Goal: Information Seeking & Learning: Learn about a topic

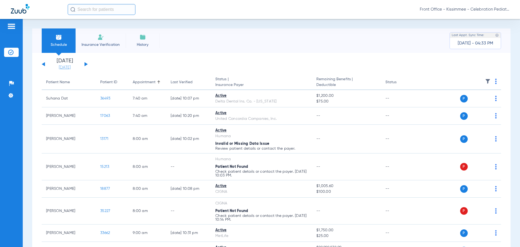
click at [69, 67] on link "[DATE]" at bounding box center [65, 67] width 33 height 5
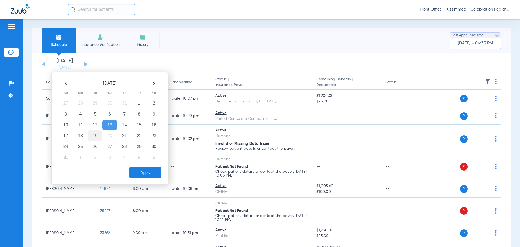
click at [92, 135] on td "19" at bounding box center [95, 135] width 15 height 11
click at [149, 170] on button "Apply" at bounding box center [146, 172] width 32 height 11
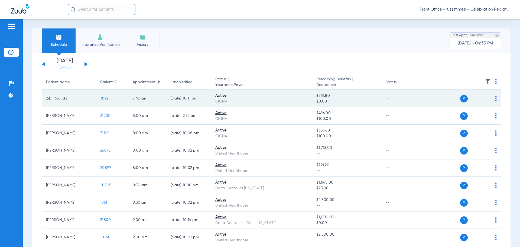
click at [101, 98] on span "38921" at bounding box center [104, 98] width 9 height 4
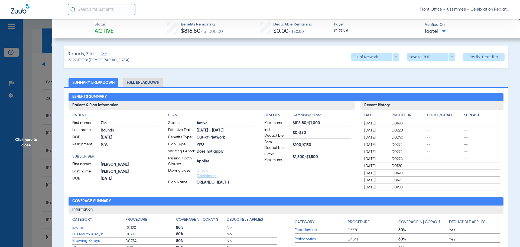
click at [153, 84] on li "Full Breakdown" at bounding box center [143, 82] width 40 height 9
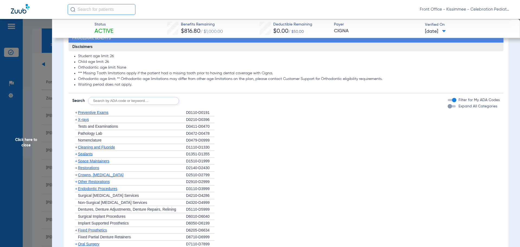
scroll to position [434, 0]
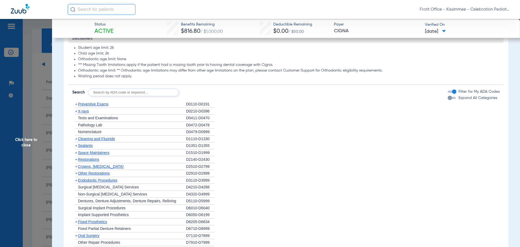
drag, startPoint x: 445, startPoint y: 104, endPoint x: 435, endPoint y: 109, distance: 11.2
click at [448, 100] on div "button" at bounding box center [450, 98] width 4 height 4
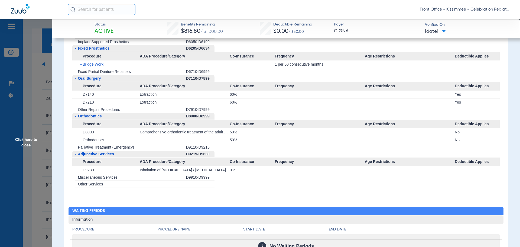
scroll to position [976, 0]
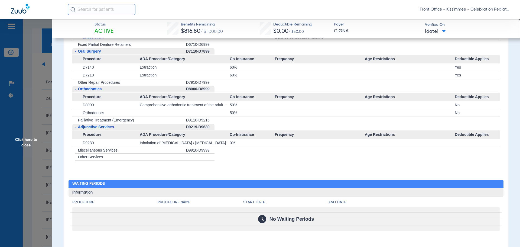
click at [34, 141] on span "Click here to close" at bounding box center [26, 142] width 52 height 247
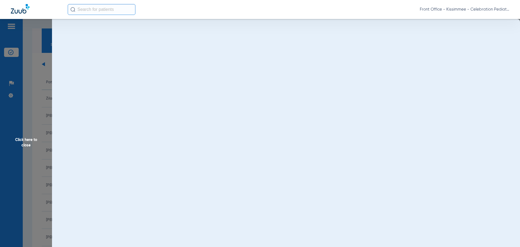
scroll to position [0, 0]
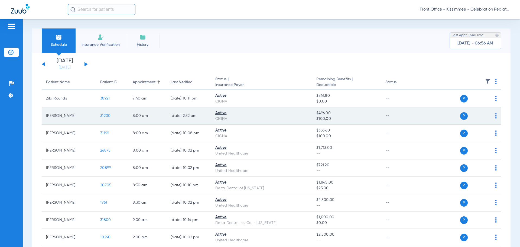
click at [105, 117] on span "31200" at bounding box center [105, 116] width 10 height 4
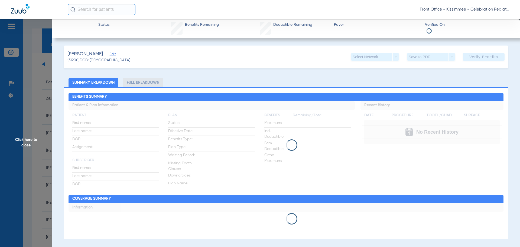
click at [144, 83] on li "Full Breakdown" at bounding box center [143, 82] width 40 height 9
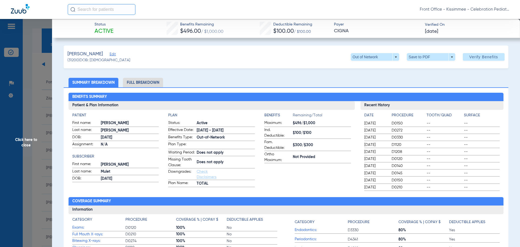
click at [144, 83] on li "Full Breakdown" at bounding box center [143, 82] width 40 height 9
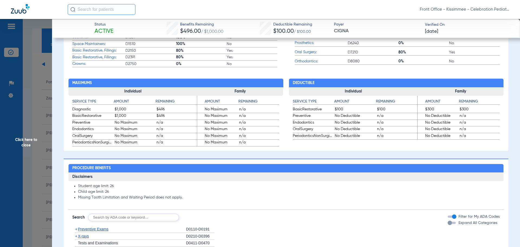
scroll to position [379, 0]
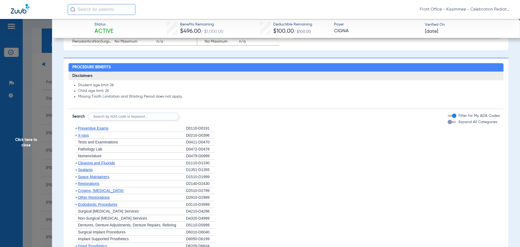
drag, startPoint x: 447, startPoint y: 128, endPoint x: 444, endPoint y: 128, distance: 3.0
click at [448, 124] on div "button" at bounding box center [450, 122] width 4 height 4
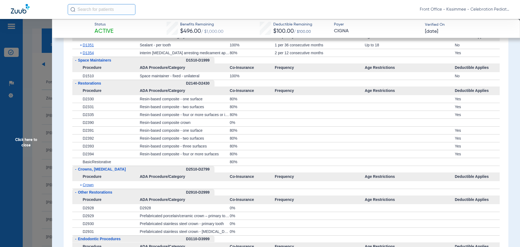
scroll to position [623, 0]
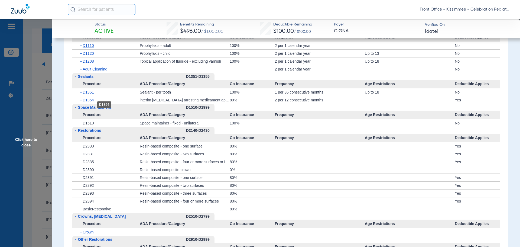
click at [91, 102] on span "D1354" at bounding box center [88, 100] width 11 height 4
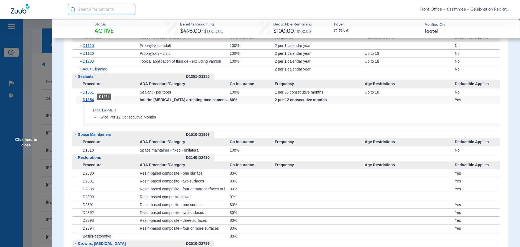
click at [89, 94] on span "D1351" at bounding box center [88, 92] width 11 height 4
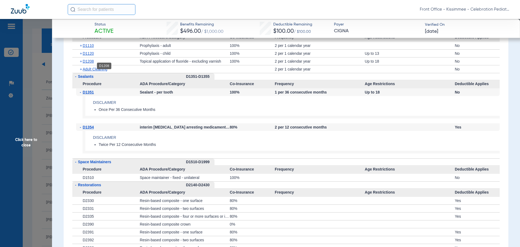
click at [88, 63] on span "D1208" at bounding box center [88, 61] width 11 height 4
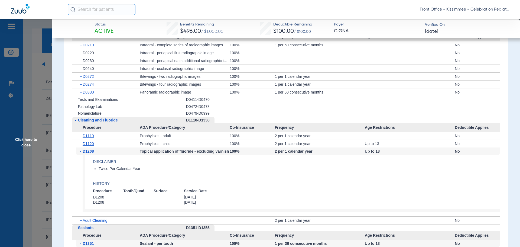
scroll to position [515, 0]
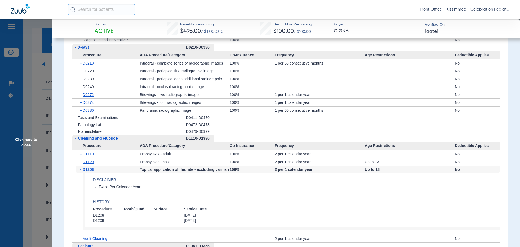
click at [82, 114] on span "+" at bounding box center [81, 111] width 3 height 8
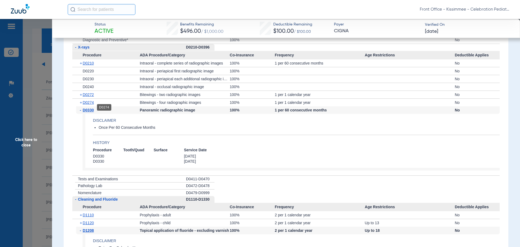
click at [88, 105] on span "D0274" at bounding box center [88, 102] width 11 height 4
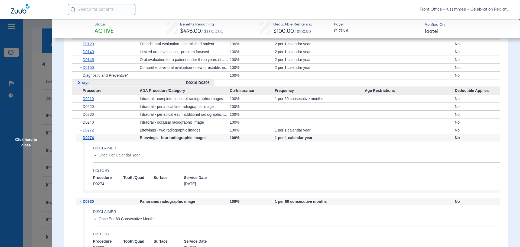
scroll to position [461, 0]
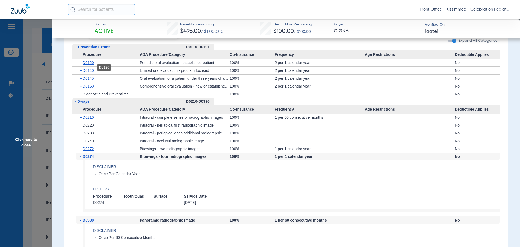
click at [86, 65] on span "D0120" at bounding box center [88, 62] width 11 height 4
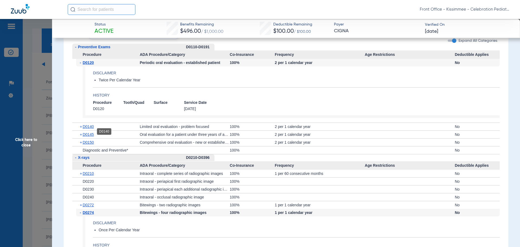
click at [88, 129] on span "D0140" at bounding box center [88, 126] width 11 height 4
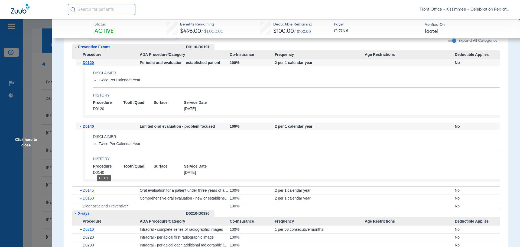
scroll to position [515, 0]
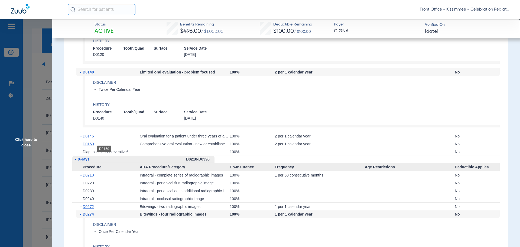
click at [85, 146] on span "D0150" at bounding box center [88, 144] width 11 height 4
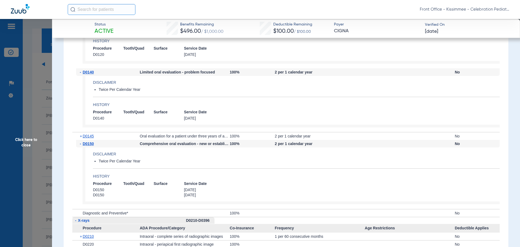
click at [34, 142] on span "Click here to close" at bounding box center [26, 142] width 52 height 247
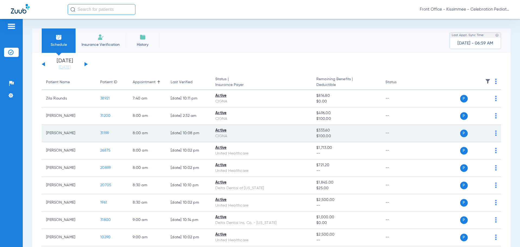
click at [106, 132] on span "31199" at bounding box center [104, 133] width 9 height 4
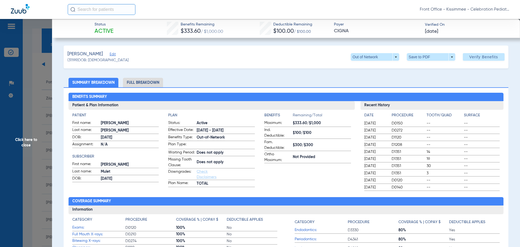
click at [141, 82] on li "Full Breakdown" at bounding box center [143, 82] width 40 height 9
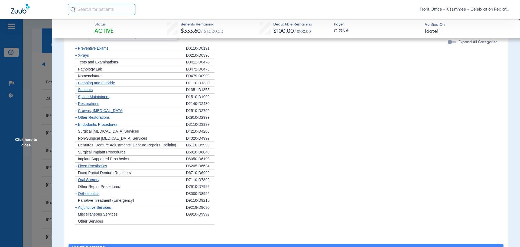
scroll to position [461, 0]
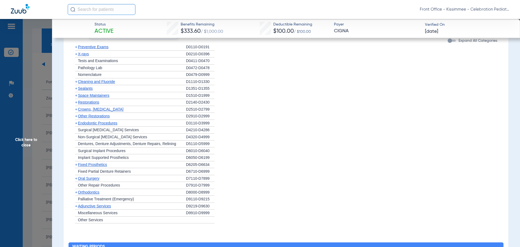
click at [448, 43] on div "button" at bounding box center [450, 40] width 4 height 4
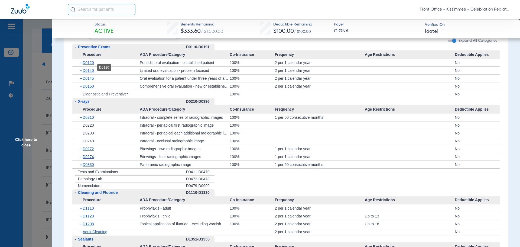
drag, startPoint x: 94, startPoint y: 67, endPoint x: 91, endPoint y: 67, distance: 3.0
click at [93, 65] on span "D0120" at bounding box center [88, 62] width 11 height 4
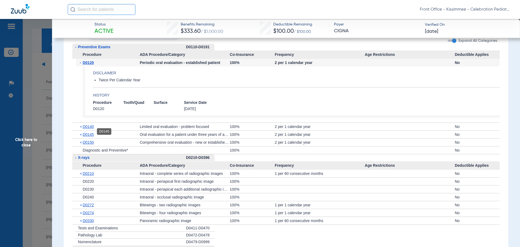
click at [86, 129] on span "D0140" at bounding box center [88, 126] width 11 height 4
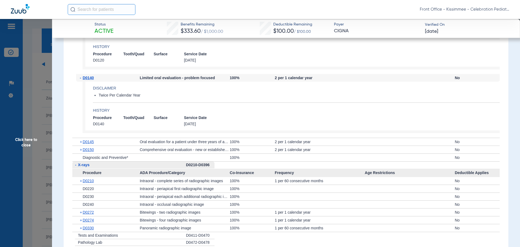
scroll to position [569, 0]
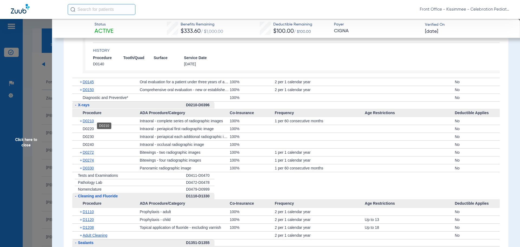
click at [92, 123] on span "D0210" at bounding box center [88, 121] width 11 height 4
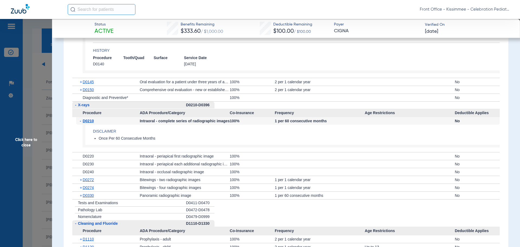
scroll to position [623, 0]
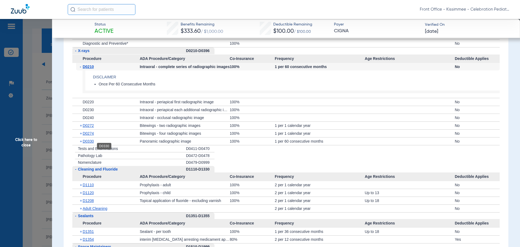
click at [89, 143] on span "D0330" at bounding box center [88, 141] width 11 height 4
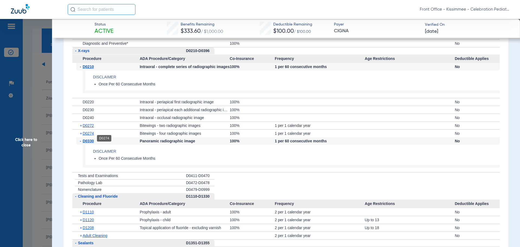
click at [88, 136] on span "D0274" at bounding box center [88, 133] width 11 height 4
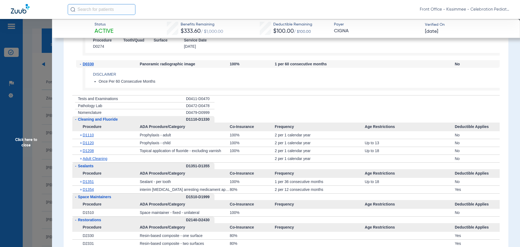
scroll to position [759, 0]
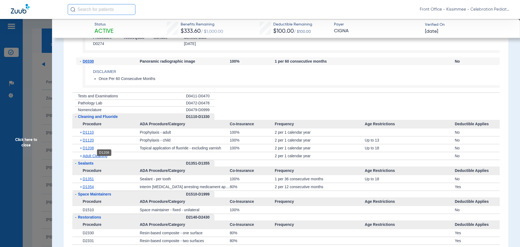
click at [91, 150] on span "D1208" at bounding box center [88, 148] width 11 height 4
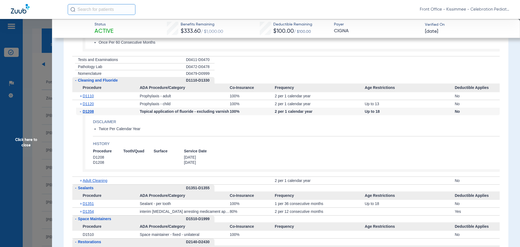
scroll to position [813, 0]
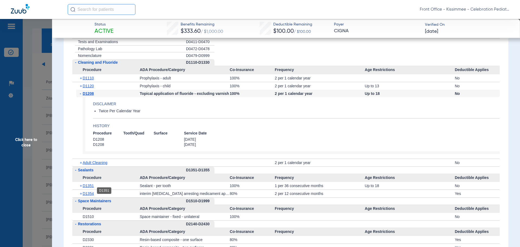
click at [90, 188] on span "D1351" at bounding box center [88, 185] width 11 height 4
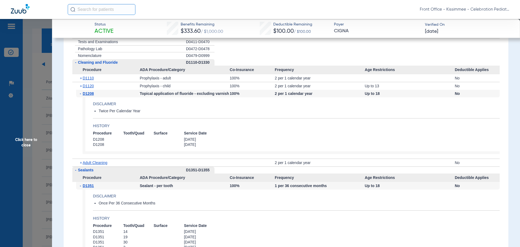
scroll to position [867, 0]
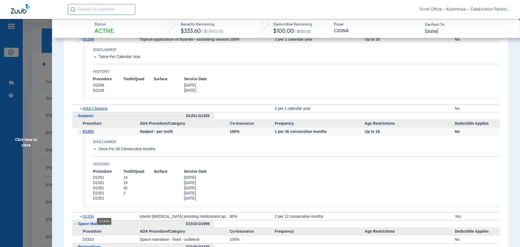
click at [85, 218] on span "D1354" at bounding box center [88, 216] width 11 height 4
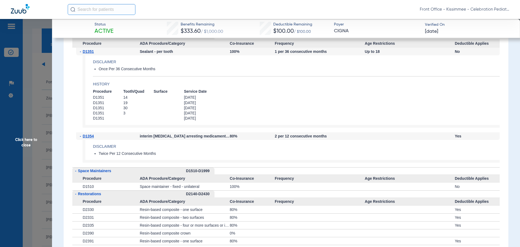
scroll to position [949, 0]
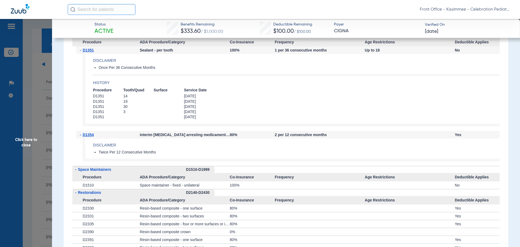
click at [22, 147] on span "Click here to close" at bounding box center [26, 142] width 52 height 247
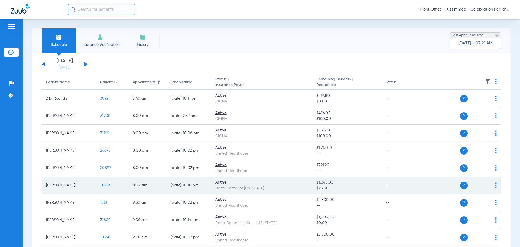
click at [107, 186] on span "20705" at bounding box center [105, 185] width 11 height 4
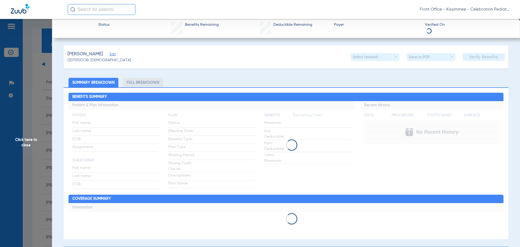
click at [141, 84] on li "Full Breakdown" at bounding box center [143, 82] width 40 height 9
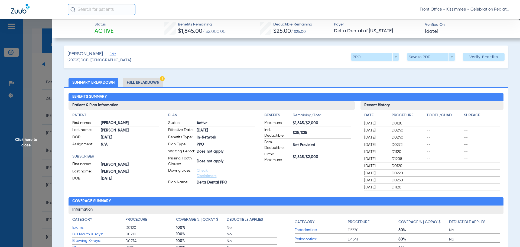
click at [141, 83] on li "Full Breakdown" at bounding box center [143, 82] width 40 height 9
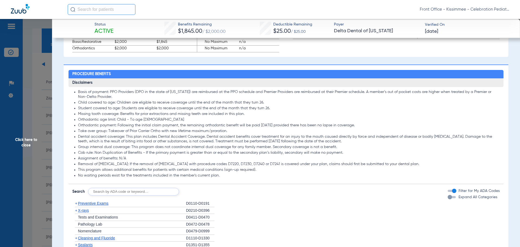
scroll to position [407, 0]
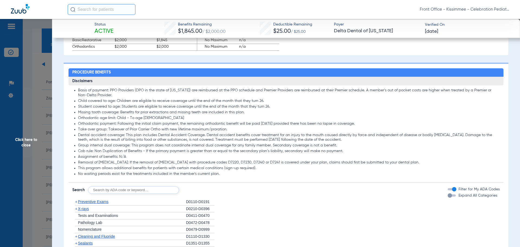
click at [448, 198] on div "button" at bounding box center [450, 195] width 4 height 4
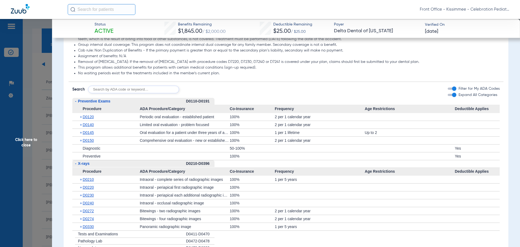
scroll to position [515, 0]
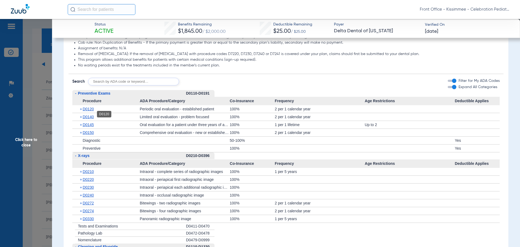
click at [91, 111] on span "D0120" at bounding box center [88, 109] width 11 height 4
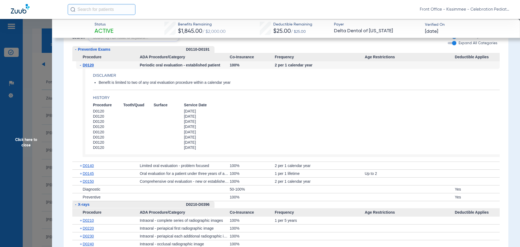
scroll to position [569, 0]
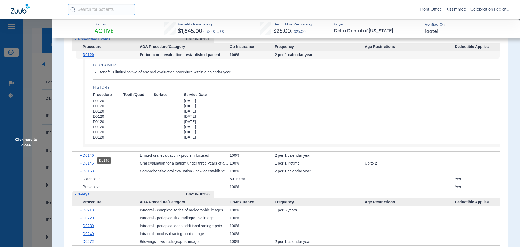
click at [84, 157] on span "D0140" at bounding box center [88, 155] width 11 height 4
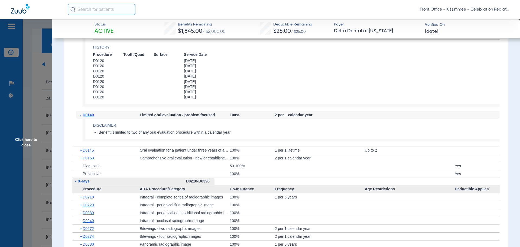
scroll to position [623, 0]
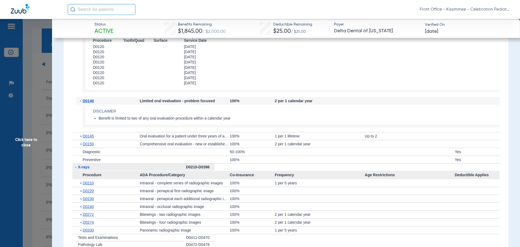
click at [86, 148] on div "+ D0150" at bounding box center [108, 144] width 64 height 8
click at [86, 146] on span "D0150" at bounding box center [88, 144] width 11 height 4
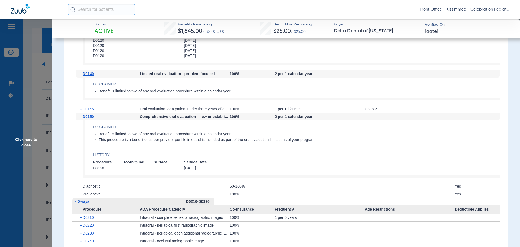
scroll to position [759, 0]
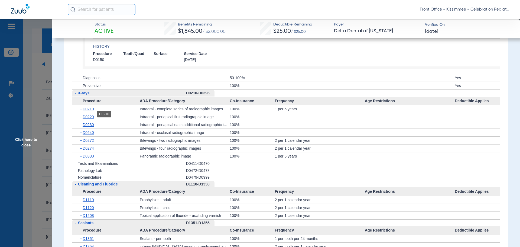
click at [85, 111] on span "D0210" at bounding box center [88, 109] width 11 height 4
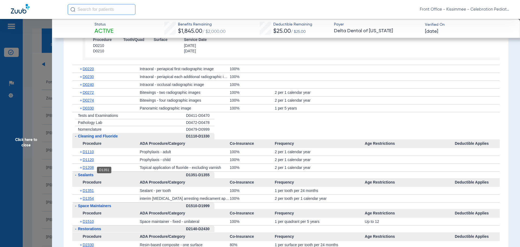
scroll to position [894, 0]
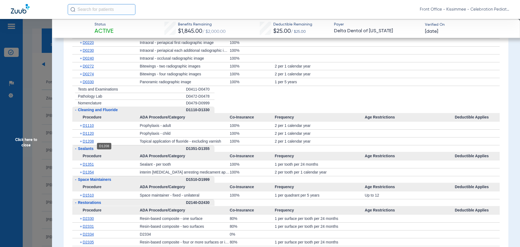
click at [86, 143] on span "D1208" at bounding box center [88, 141] width 11 height 4
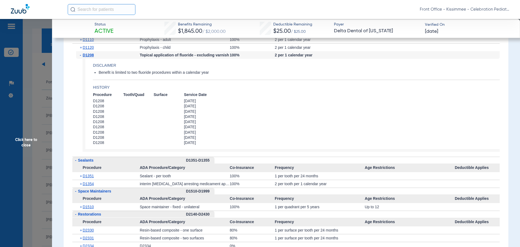
scroll to position [1003, 0]
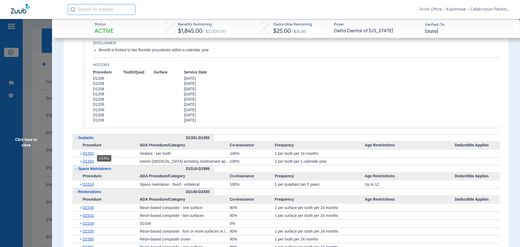
click at [87, 156] on span "D1351" at bounding box center [88, 153] width 11 height 4
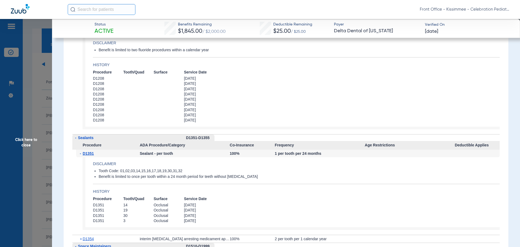
scroll to position [1057, 0]
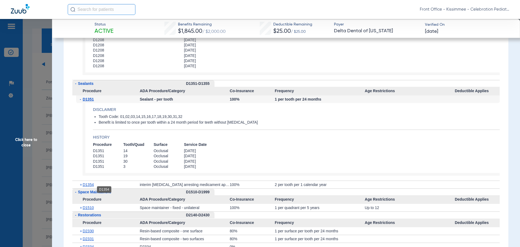
click at [87, 187] on span "D1354" at bounding box center [88, 184] width 11 height 4
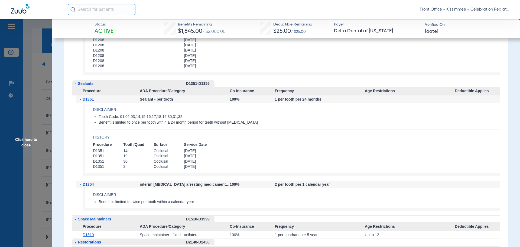
click at [49, 149] on span "Click here to close" at bounding box center [26, 142] width 52 height 247
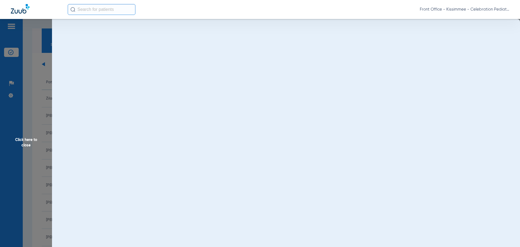
scroll to position [0, 0]
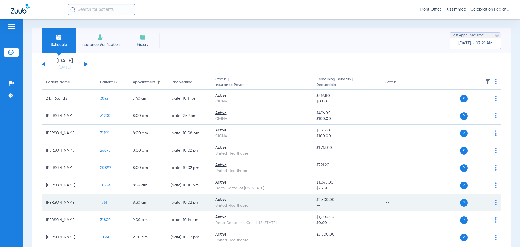
click at [107, 204] on span "1961" at bounding box center [103, 203] width 7 height 4
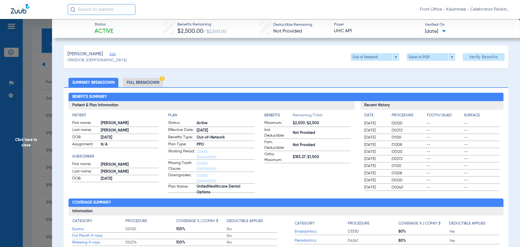
click at [141, 83] on li "Full Breakdown" at bounding box center [143, 82] width 40 height 9
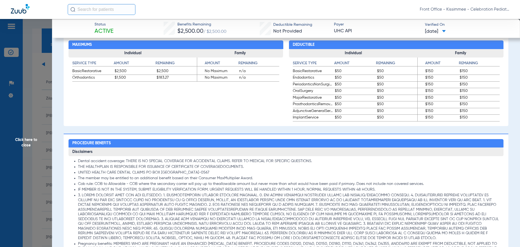
scroll to position [407, 0]
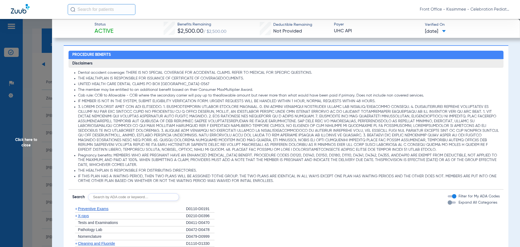
click at [448, 204] on div "button" at bounding box center [450, 202] width 4 height 4
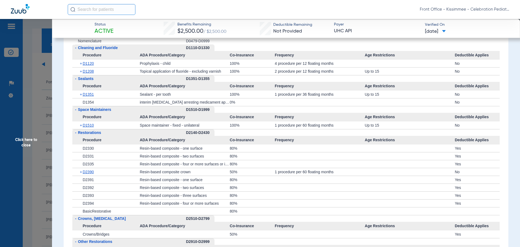
scroll to position [705, 0]
click at [91, 96] on span "D1351" at bounding box center [88, 95] width 11 height 4
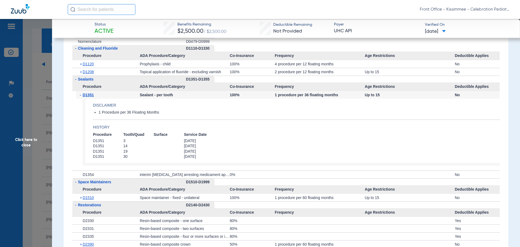
scroll to position [678, 0]
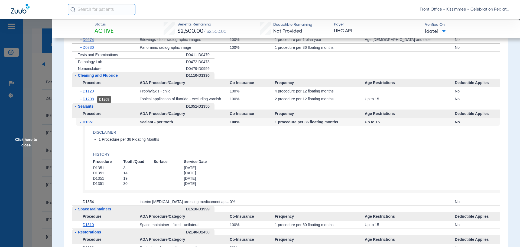
click at [91, 98] on span "D1208" at bounding box center [88, 99] width 11 height 4
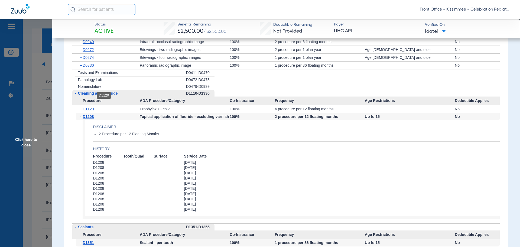
scroll to position [650, 0]
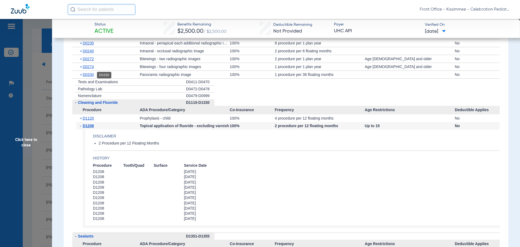
click at [88, 76] on span "D0330" at bounding box center [88, 74] width 11 height 4
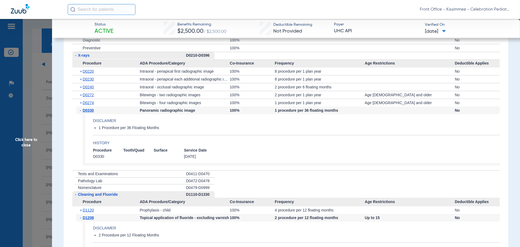
scroll to position [596, 0]
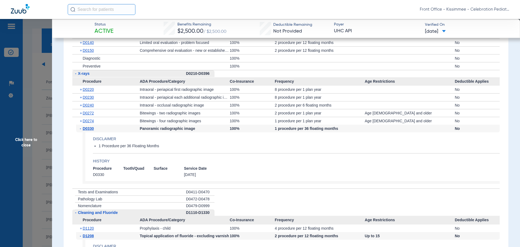
click at [85, 124] on div "+ D0274" at bounding box center [108, 121] width 64 height 8
click at [87, 115] on span "D0272" at bounding box center [88, 113] width 11 height 4
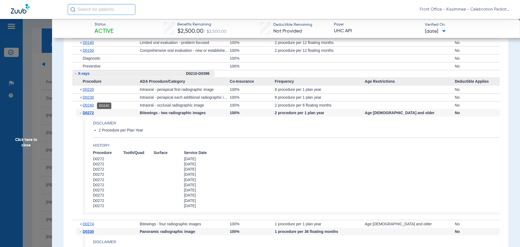
click at [90, 106] on span "D0240" at bounding box center [88, 105] width 11 height 4
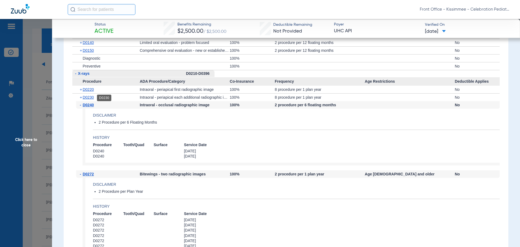
click at [91, 97] on span "D0230" at bounding box center [88, 97] width 11 height 4
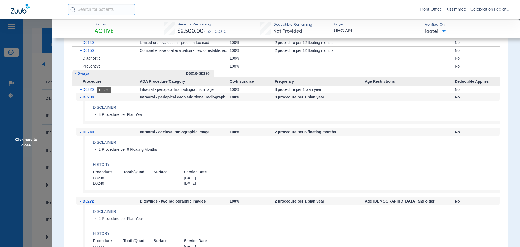
click at [91, 91] on span "D0220" at bounding box center [88, 89] width 11 height 4
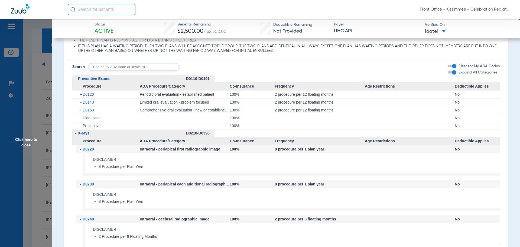
scroll to position [515, 0]
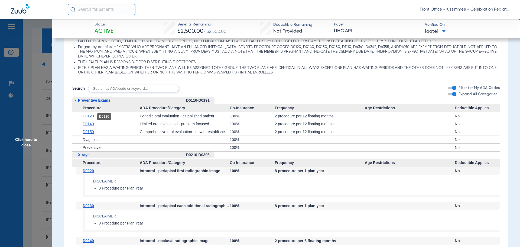
click at [90, 116] on span "D0120" at bounding box center [88, 116] width 11 height 4
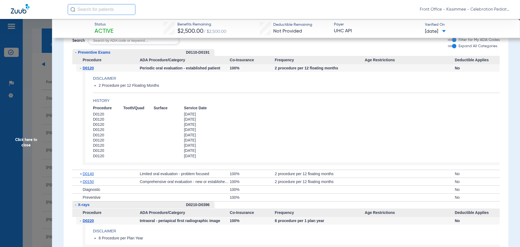
scroll to position [569, 0]
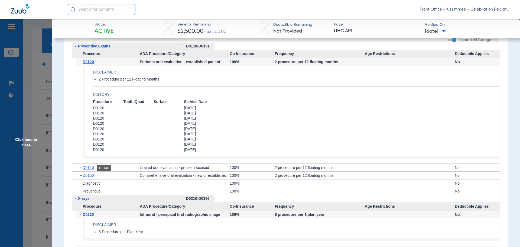
click at [90, 169] on span "D0140" at bounding box center [88, 167] width 11 height 4
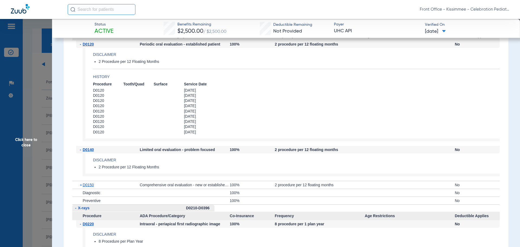
scroll to position [596, 0]
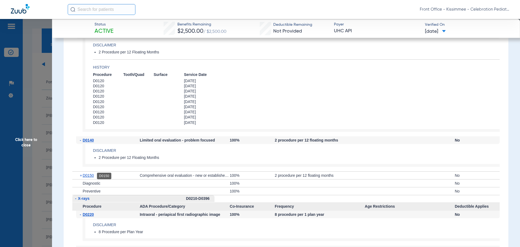
click at [88, 178] on span "D0150" at bounding box center [88, 175] width 11 height 4
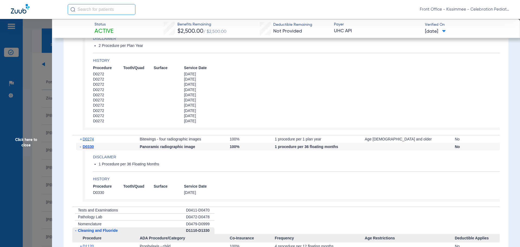
scroll to position [1003, 0]
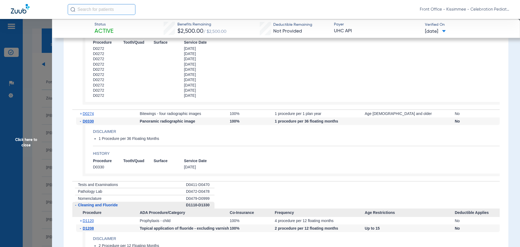
click at [35, 150] on span "Click here to close" at bounding box center [26, 142] width 52 height 247
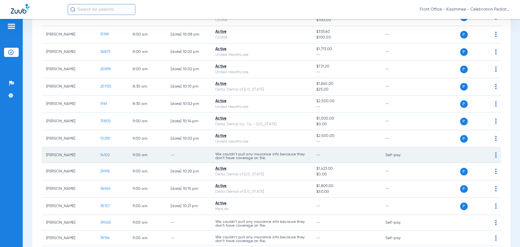
scroll to position [108, 0]
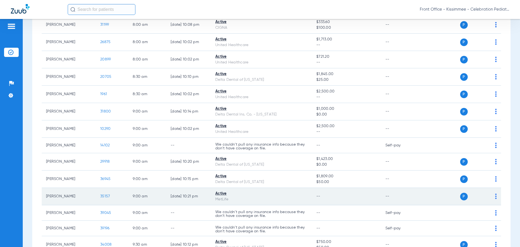
click at [103, 197] on span "35157" at bounding box center [105, 196] width 10 height 4
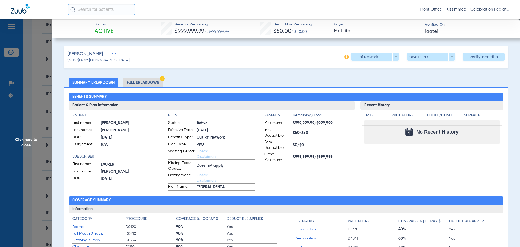
click at [149, 84] on li "Full Breakdown" at bounding box center [143, 82] width 40 height 9
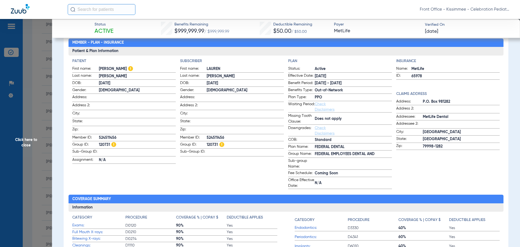
scroll to position [0, 0]
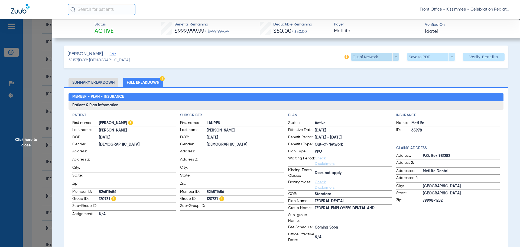
click at [391, 57] on span at bounding box center [375, 57] width 49 height 8
click at [366, 69] on span "Out of Network" at bounding box center [364, 68] width 25 height 4
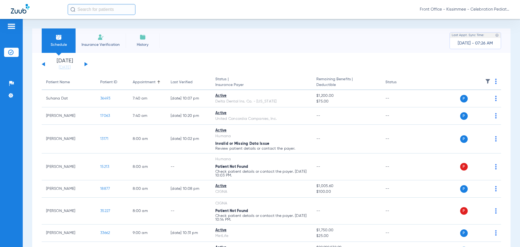
click at [63, 64] on li "[DATE] [DATE]" at bounding box center [65, 64] width 33 height 12
click at [62, 67] on link "[DATE]" at bounding box center [65, 67] width 33 height 5
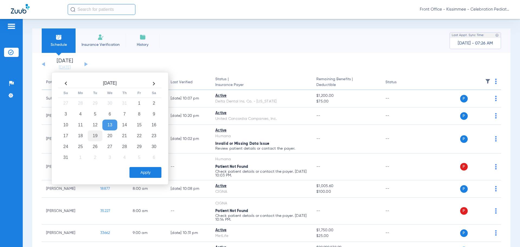
click at [93, 137] on td "19" at bounding box center [95, 135] width 15 height 11
click at [150, 173] on button "Apply" at bounding box center [146, 172] width 32 height 11
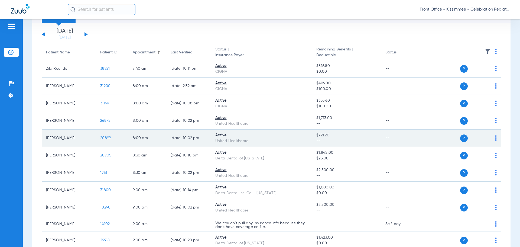
scroll to position [54, 0]
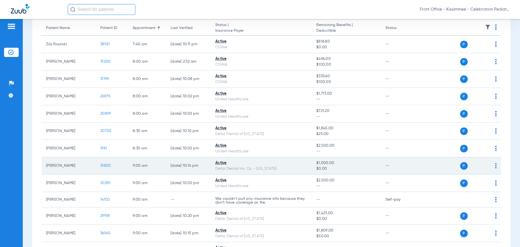
click at [107, 166] on span "31800" at bounding box center [105, 166] width 11 height 4
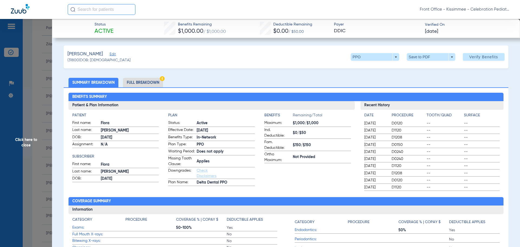
click at [141, 82] on li "Full Breakdown" at bounding box center [143, 82] width 40 height 9
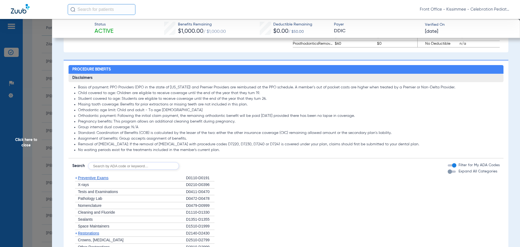
scroll to position [407, 0]
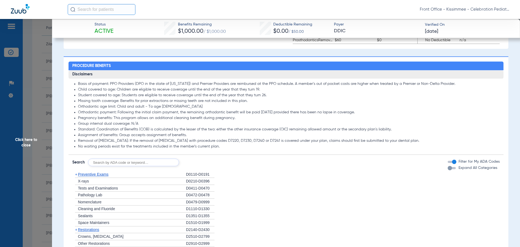
click at [448, 170] on div "button" at bounding box center [450, 168] width 4 height 4
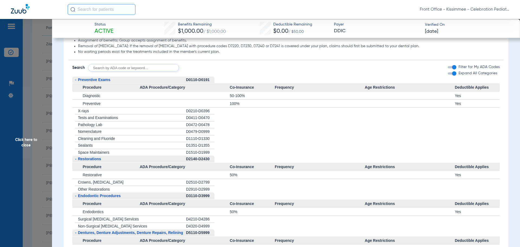
scroll to position [542, 0]
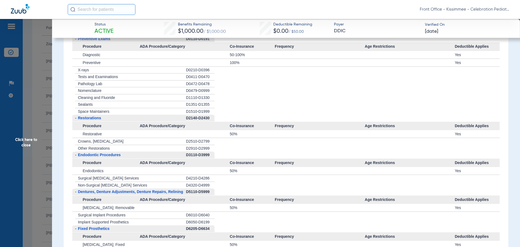
click at [25, 147] on span "Click here to close" at bounding box center [26, 142] width 52 height 247
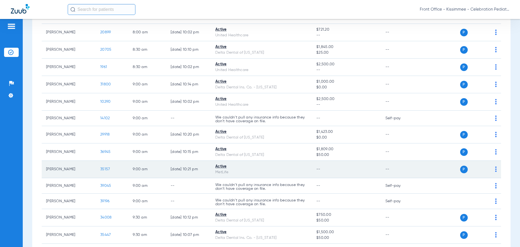
scroll to position [163, 0]
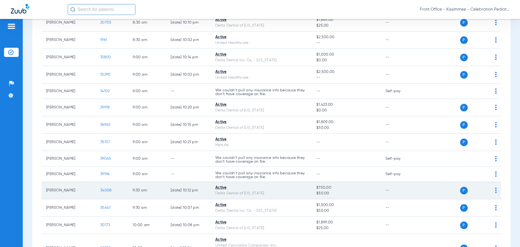
click at [105, 189] on span "34008" at bounding box center [105, 190] width 11 height 4
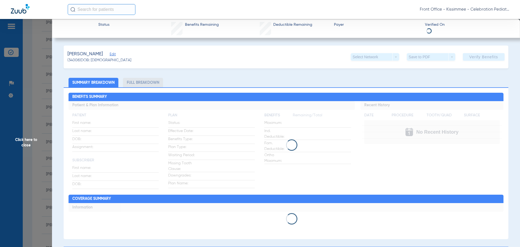
click at [144, 81] on li "Full Breakdown" at bounding box center [143, 82] width 40 height 9
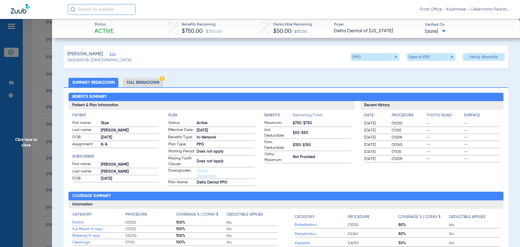
click at [143, 84] on li "Full Breakdown" at bounding box center [143, 82] width 40 height 9
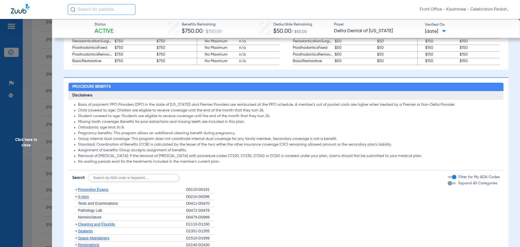
scroll to position [488, 0]
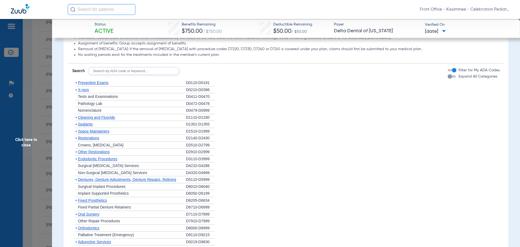
click at [448, 79] on div "button" at bounding box center [450, 76] width 4 height 4
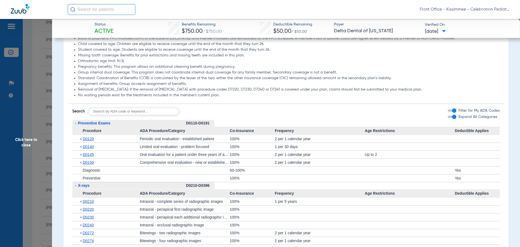
scroll to position [461, 0]
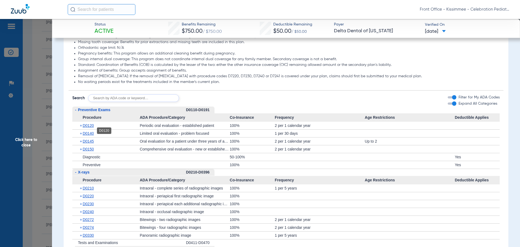
click at [94, 128] on span "D0120" at bounding box center [88, 125] width 11 height 4
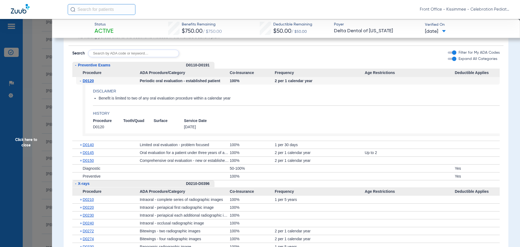
scroll to position [515, 0]
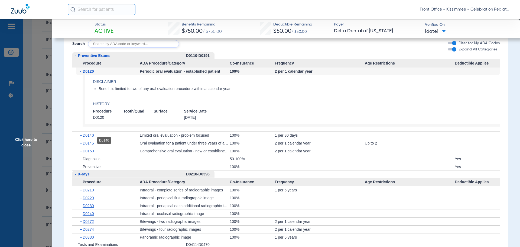
click at [89, 137] on span "D0140" at bounding box center [88, 135] width 11 height 4
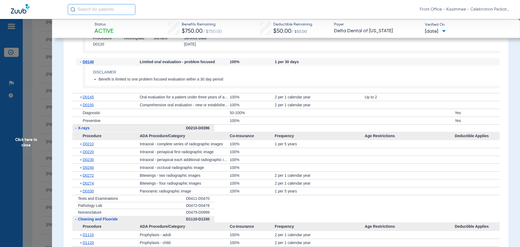
scroll to position [596, 0]
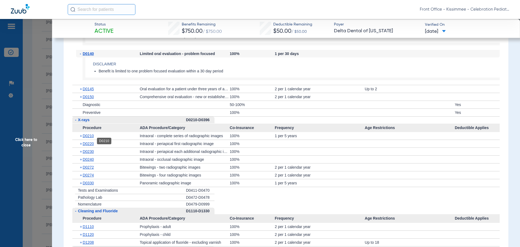
click at [88, 138] on span "D0210" at bounding box center [88, 136] width 11 height 4
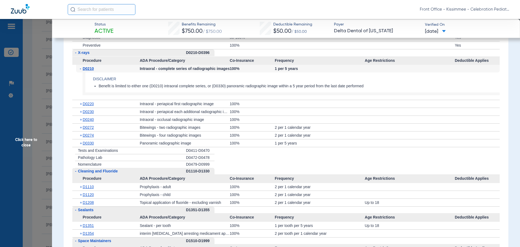
scroll to position [678, 0]
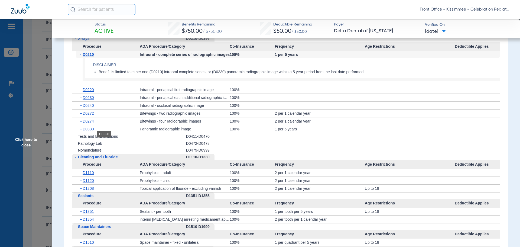
click at [87, 131] on span "D0330" at bounding box center [88, 129] width 11 height 4
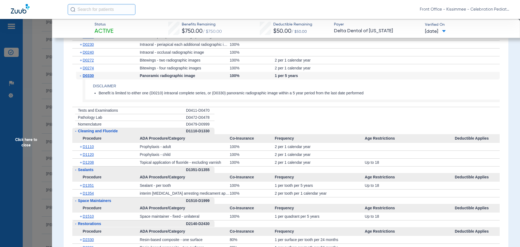
scroll to position [786, 0]
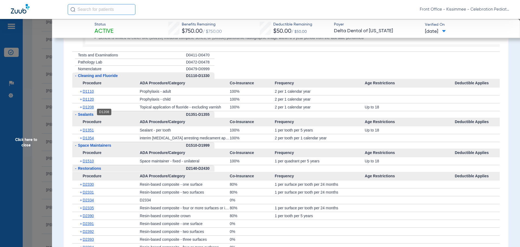
click at [89, 109] on span "D1208" at bounding box center [88, 107] width 11 height 4
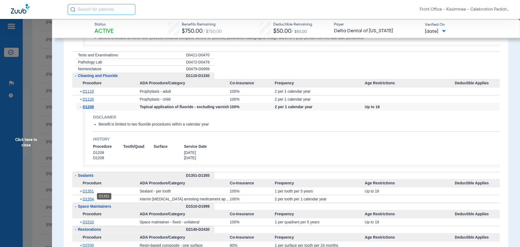
click at [91, 193] on span "D1351" at bounding box center [88, 191] width 11 height 4
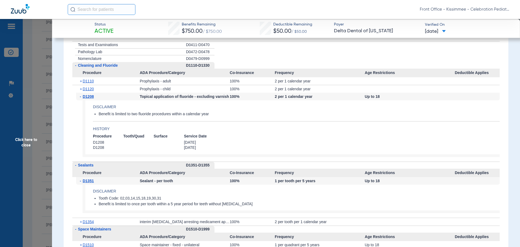
scroll to position [813, 0]
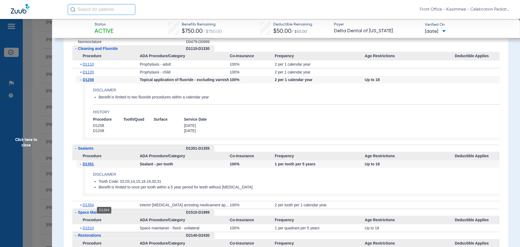
click at [94, 207] on span "D1354" at bounding box center [88, 205] width 11 height 4
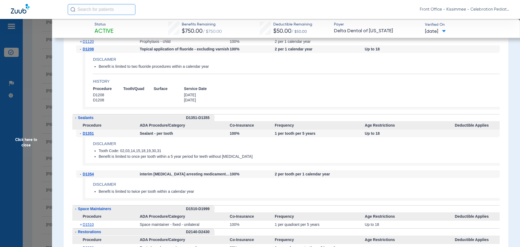
scroll to position [867, 0]
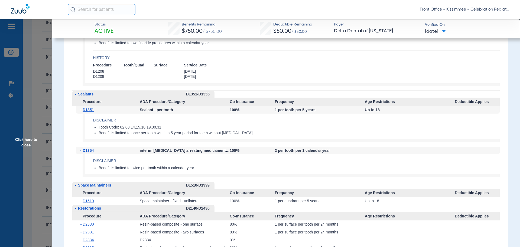
click at [20, 162] on span "Click here to close" at bounding box center [26, 142] width 52 height 247
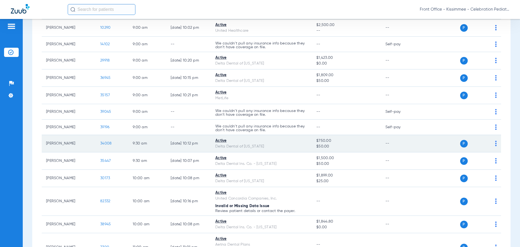
scroll to position [217, 0]
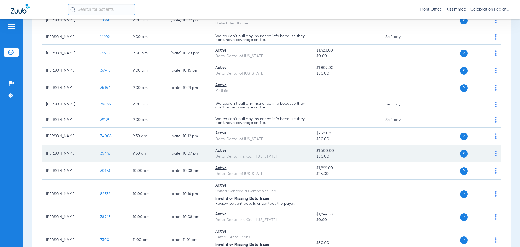
click at [102, 152] on span "35447" at bounding box center [105, 154] width 11 height 4
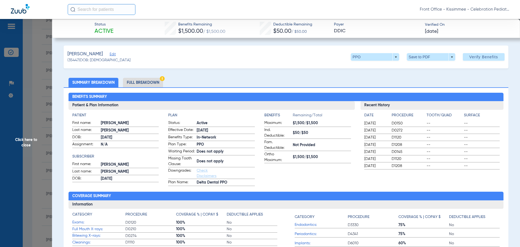
click at [141, 82] on li "Full Breakdown" at bounding box center [143, 82] width 40 height 9
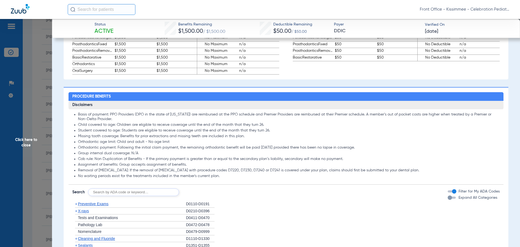
scroll to position [434, 0]
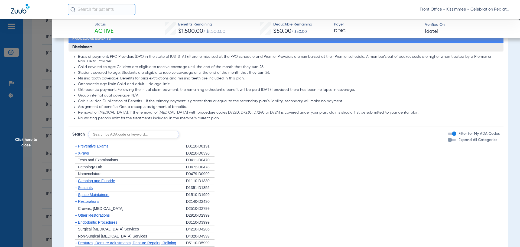
click at [448, 142] on div "button" at bounding box center [450, 140] width 4 height 4
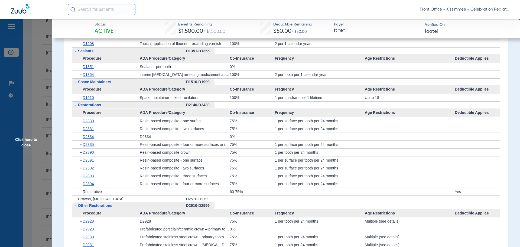
scroll to position [705, 0]
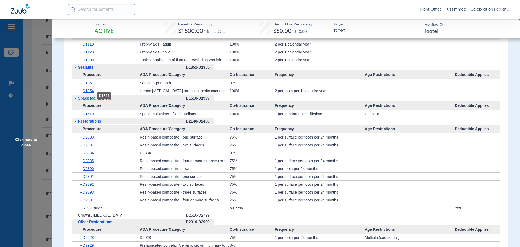
click at [88, 93] on span "D1354" at bounding box center [88, 91] width 11 height 4
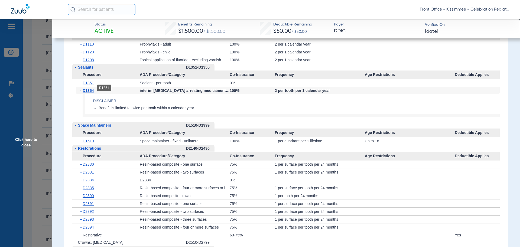
click at [88, 85] on span "D1351" at bounding box center [88, 83] width 11 height 4
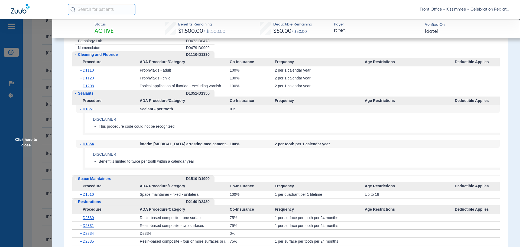
scroll to position [678, 0]
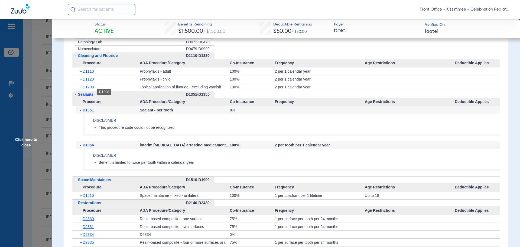
click at [87, 89] on span "D1208" at bounding box center [88, 87] width 11 height 4
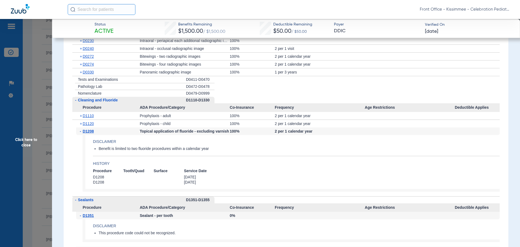
scroll to position [623, 0]
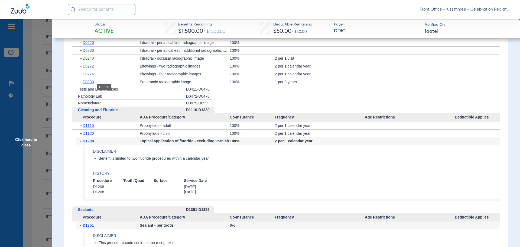
click at [85, 84] on span "D0330" at bounding box center [88, 82] width 11 height 4
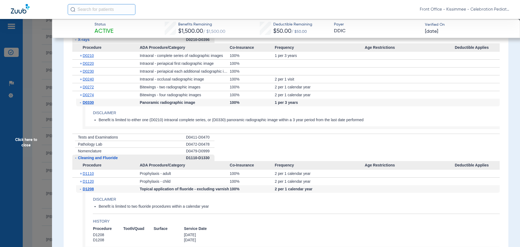
scroll to position [596, 0]
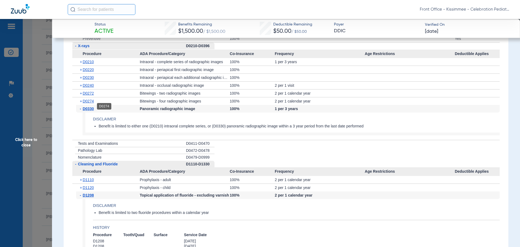
click at [82, 105] on span "+" at bounding box center [81, 101] width 3 height 8
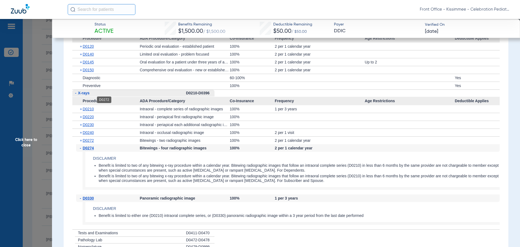
scroll to position [542, 0]
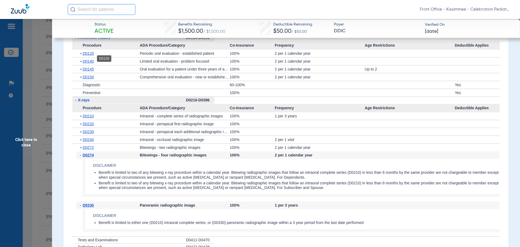
click at [87, 56] on span "D0120" at bounding box center [88, 53] width 11 height 4
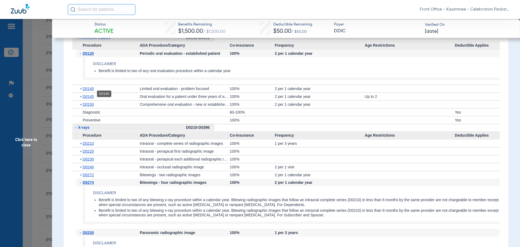
click at [85, 91] on span "D0140" at bounding box center [88, 88] width 11 height 4
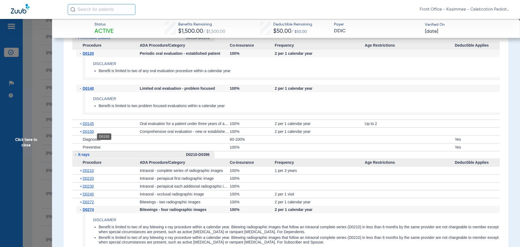
click at [85, 134] on span "D0150" at bounding box center [88, 131] width 11 height 4
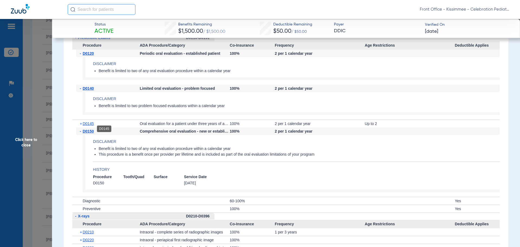
click at [86, 126] on span "D0145" at bounding box center [88, 123] width 11 height 4
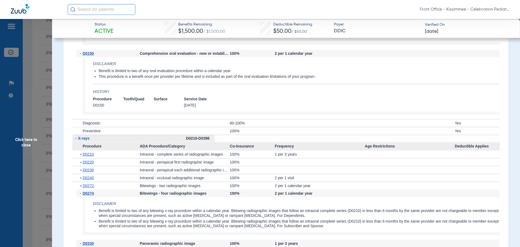
scroll to position [678, 0]
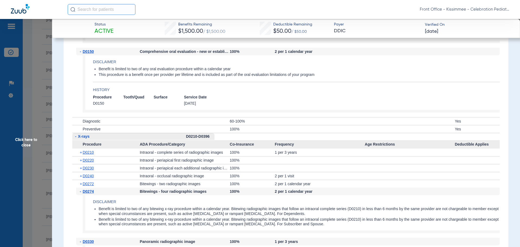
click at [34, 145] on span "Click here to close" at bounding box center [26, 142] width 52 height 247
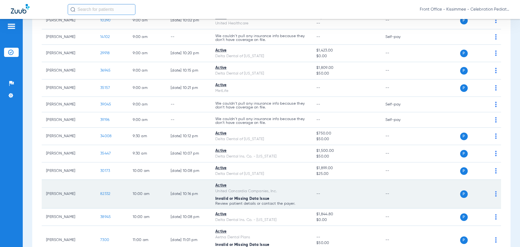
click at [106, 193] on span "82332" at bounding box center [105, 194] width 10 height 4
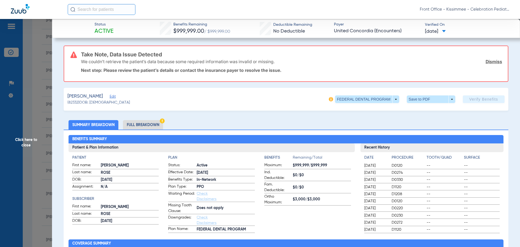
click at [144, 123] on li "Full Breakdown" at bounding box center [143, 124] width 40 height 9
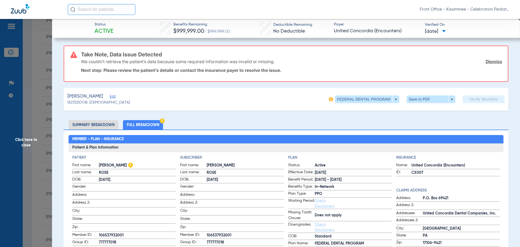
click at [19, 147] on span "Click here to close" at bounding box center [26, 142] width 52 height 247
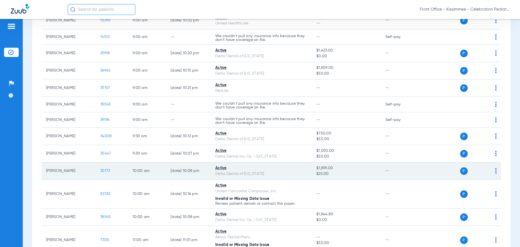
click at [104, 172] on span "30173" at bounding box center [105, 171] width 10 height 4
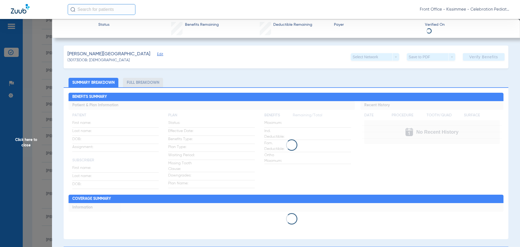
click at [148, 83] on li "Full Breakdown" at bounding box center [143, 82] width 40 height 9
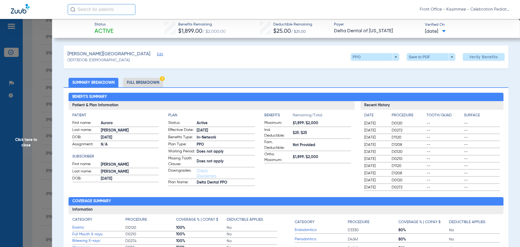
click at [149, 86] on li "Full Breakdown" at bounding box center [143, 82] width 40 height 9
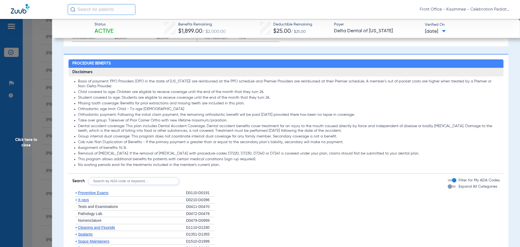
scroll to position [434, 0]
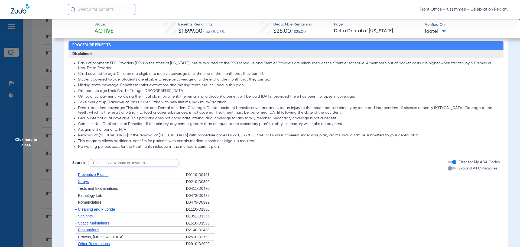
click at [450, 171] on div "Expand All Categories" at bounding box center [473, 169] width 50 height 6
click at [448, 170] on div "button" at bounding box center [450, 168] width 4 height 4
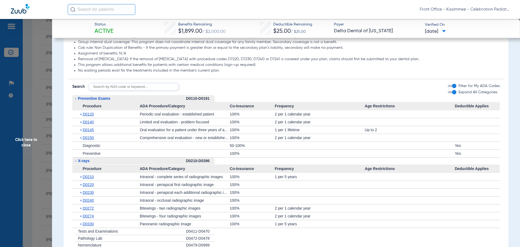
scroll to position [515, 0]
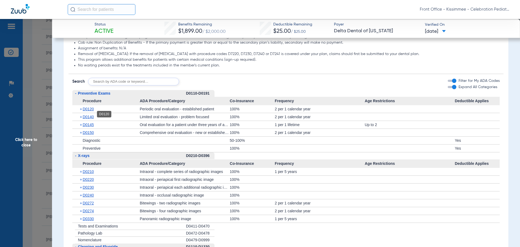
click at [90, 111] on span "D0120" at bounding box center [88, 109] width 11 height 4
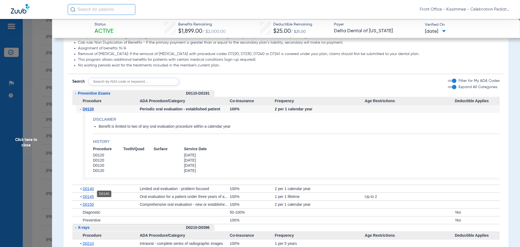
click at [92, 191] on span "D0140" at bounding box center [88, 188] width 11 height 4
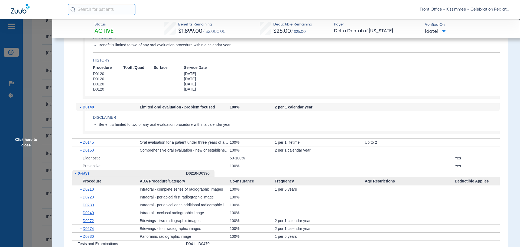
scroll to position [623, 0]
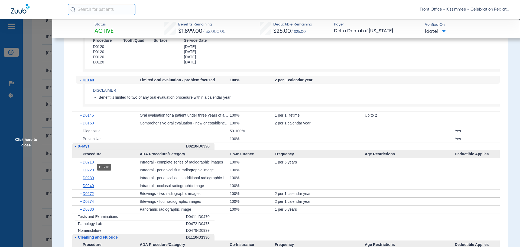
click at [89, 164] on span "D0210" at bounding box center [88, 162] width 11 height 4
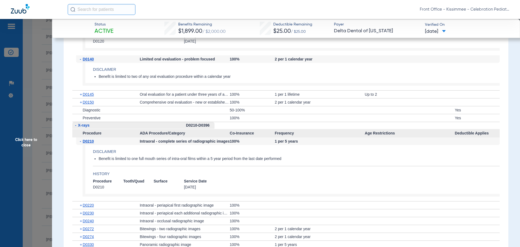
scroll to position [678, 0]
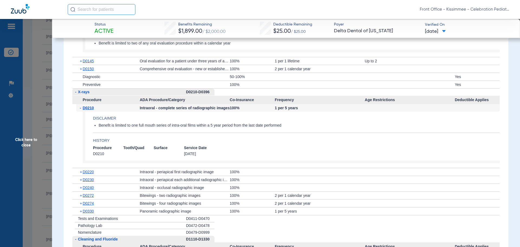
click at [18, 148] on span "Click here to close" at bounding box center [26, 142] width 52 height 247
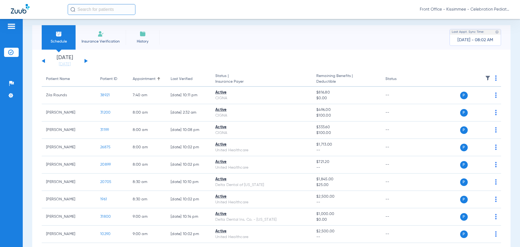
scroll to position [0, 0]
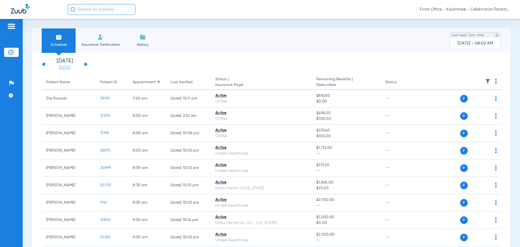
click at [60, 66] on link "[DATE]" at bounding box center [65, 67] width 33 height 5
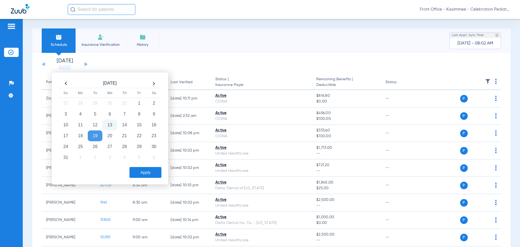
click at [110, 122] on td "13" at bounding box center [109, 125] width 15 height 11
click at [141, 170] on button "Apply" at bounding box center [146, 172] width 32 height 11
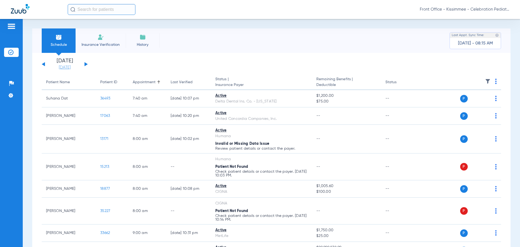
click at [70, 66] on link "[DATE]" at bounding box center [65, 67] width 33 height 5
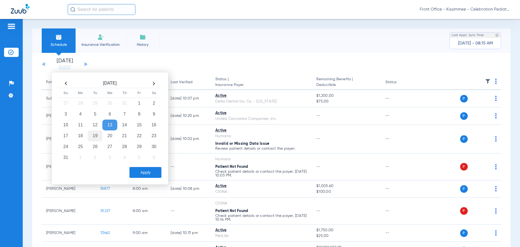
click at [95, 134] on td "19" at bounding box center [95, 135] width 15 height 11
click at [129, 170] on div "Apply" at bounding box center [109, 172] width 104 height 11
click at [142, 170] on button "Apply" at bounding box center [146, 172] width 32 height 11
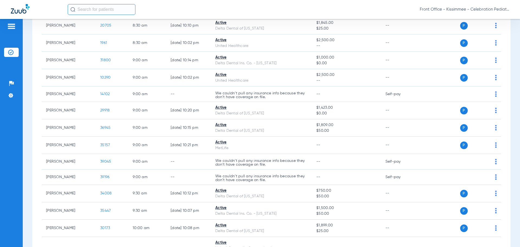
scroll to position [163, 0]
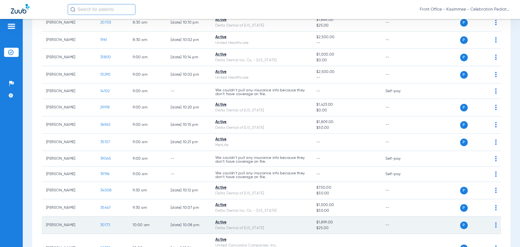
click at [105, 228] on td "30173" at bounding box center [112, 225] width 33 height 17
click at [105, 225] on span "30173" at bounding box center [105, 225] width 10 height 4
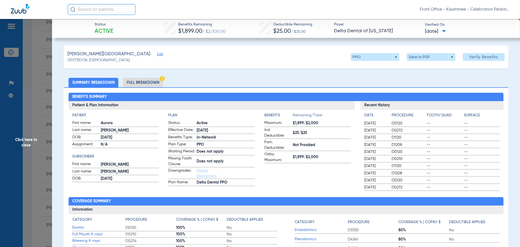
click at [141, 83] on li "Full Breakdown" at bounding box center [143, 82] width 40 height 9
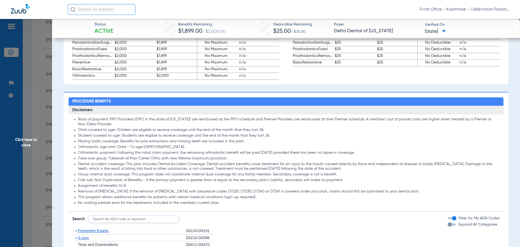
scroll to position [434, 0]
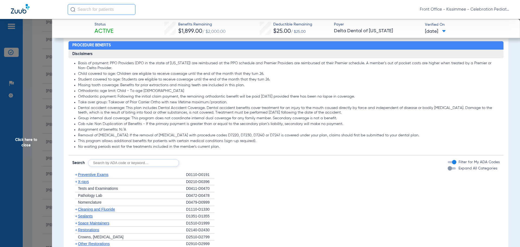
click at [448, 170] on div "button" at bounding box center [450, 168] width 4 height 4
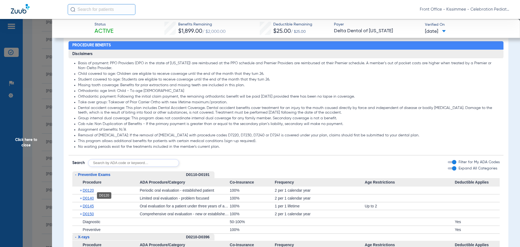
click at [92, 192] on span "D0120" at bounding box center [88, 190] width 11 height 4
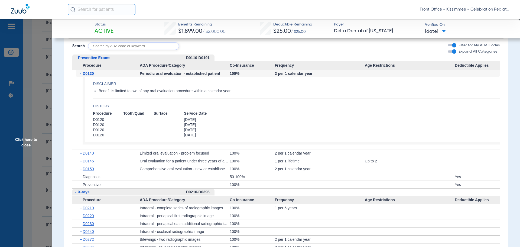
scroll to position [569, 0]
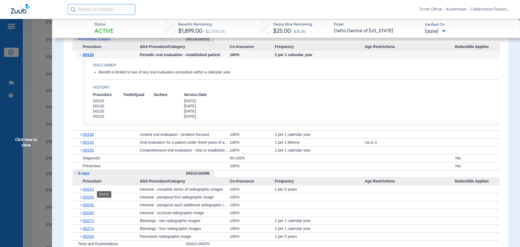
click at [91, 191] on span "D0210" at bounding box center [88, 189] width 11 height 4
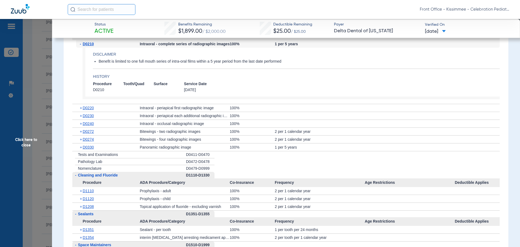
scroll to position [732, 0]
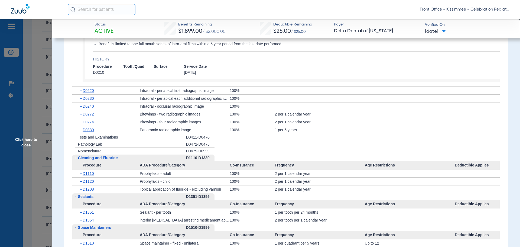
click at [91, 208] on span "Procedure" at bounding box center [105, 204] width 67 height 9
click at [91, 214] on span "D1351" at bounding box center [88, 212] width 11 height 4
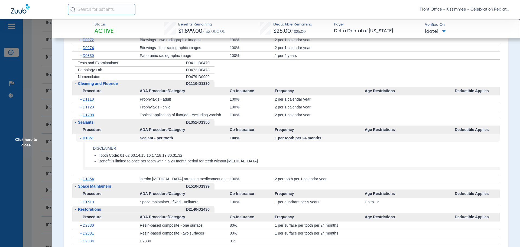
scroll to position [813, 0]
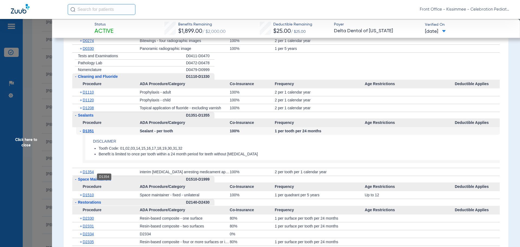
click at [90, 174] on span "D1354" at bounding box center [88, 172] width 11 height 4
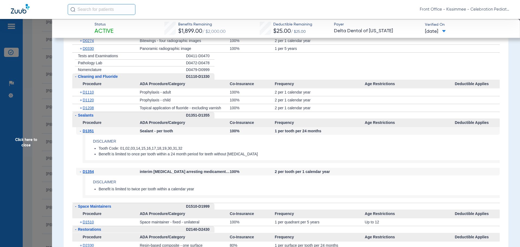
click at [53, 153] on app-member-insurance-verification-view "Status Active Benefits Remaining $1,899.00 / $2,000.00 Deductible Remaining $25…" at bounding box center [286, 60] width 468 height 1709
click at [21, 139] on span "Click here to close" at bounding box center [26, 142] width 52 height 247
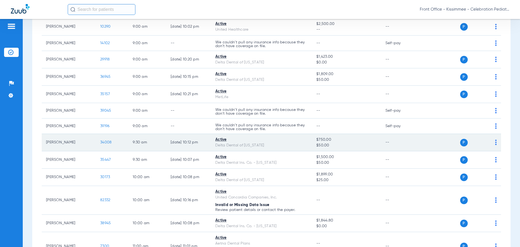
scroll to position [244, 0]
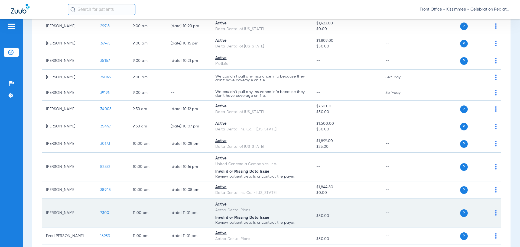
click at [107, 213] on span "7300" at bounding box center [104, 213] width 9 height 4
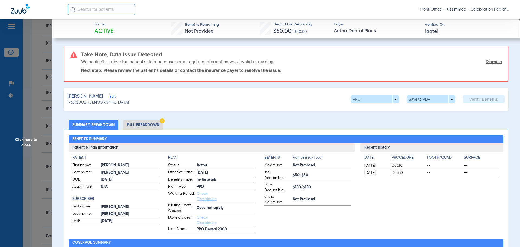
click at [146, 124] on li "Full Breakdown" at bounding box center [143, 124] width 40 height 9
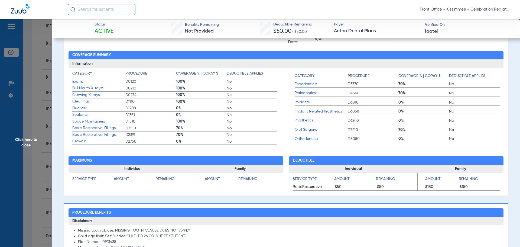
scroll to position [461, 0]
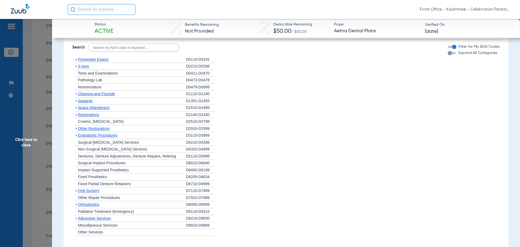
click at [448, 53] on div "button" at bounding box center [450, 53] width 4 height 4
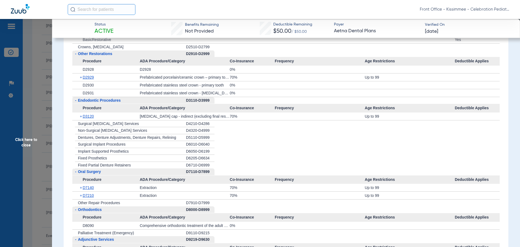
scroll to position [786, 0]
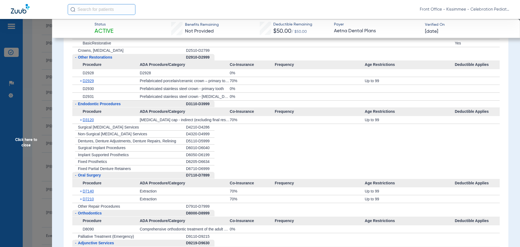
click at [28, 143] on span "Click here to close" at bounding box center [26, 142] width 52 height 247
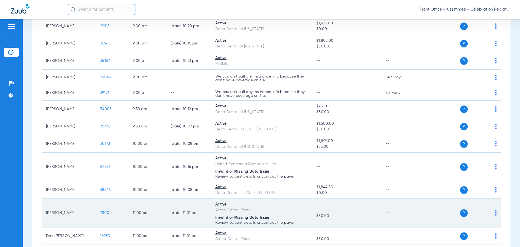
scroll to position [271, 0]
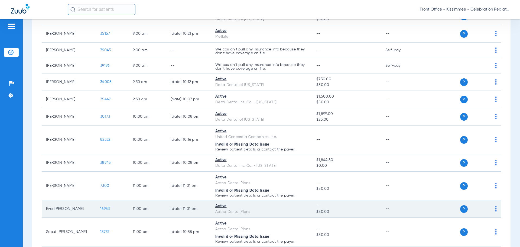
click at [109, 211] on td "16953" at bounding box center [112, 208] width 33 height 17
click at [106, 209] on span "16953" at bounding box center [104, 209] width 9 height 4
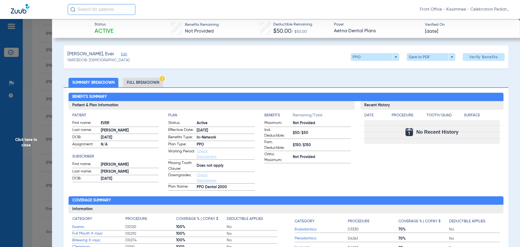
click at [145, 83] on li "Full Breakdown" at bounding box center [143, 82] width 40 height 9
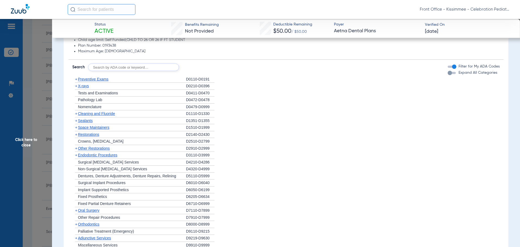
scroll to position [407, 0]
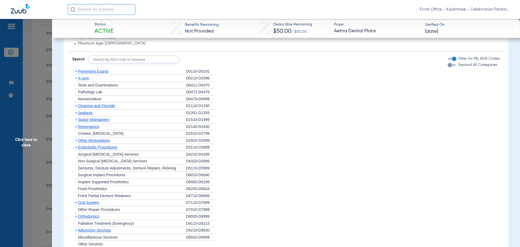
click at [448, 66] on div "button" at bounding box center [450, 65] width 4 height 4
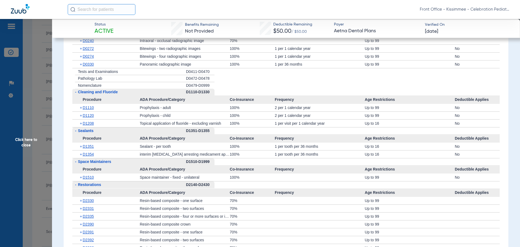
scroll to position [542, 0]
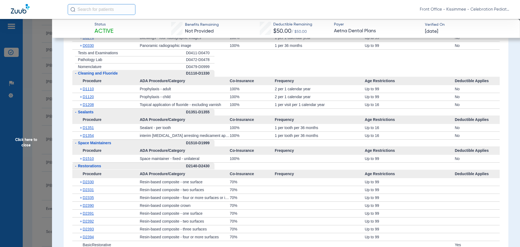
click at [48, 153] on span "Click here to close" at bounding box center [26, 142] width 52 height 247
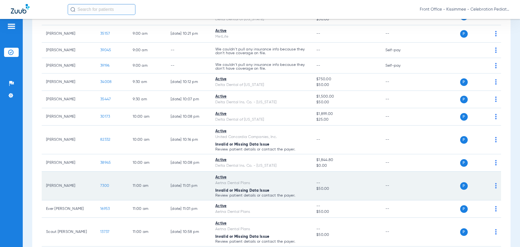
click at [103, 185] on span "7300" at bounding box center [104, 186] width 9 height 4
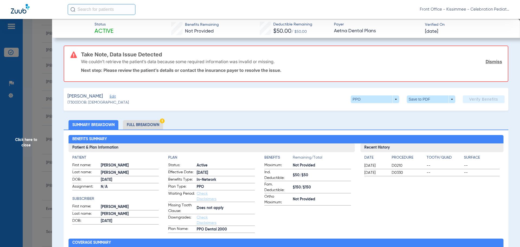
click at [138, 123] on li "Full Breakdown" at bounding box center [143, 124] width 40 height 9
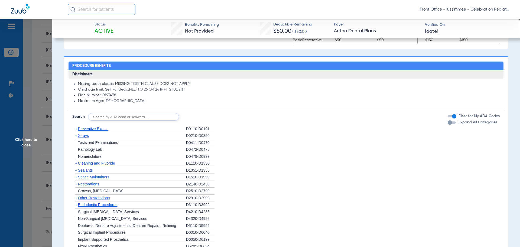
scroll to position [424, 0]
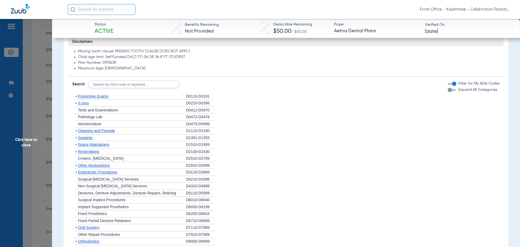
click at [448, 91] on div "button" at bounding box center [452, 90] width 8 height 2
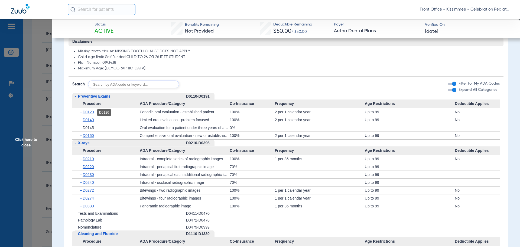
click at [91, 113] on span "D0120" at bounding box center [88, 112] width 11 height 4
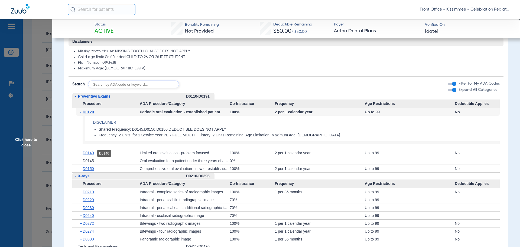
click at [92, 154] on span "D0140" at bounding box center [88, 153] width 11 height 4
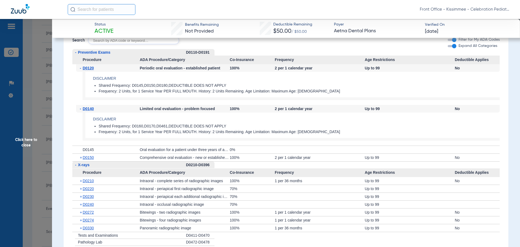
scroll to position [478, 0]
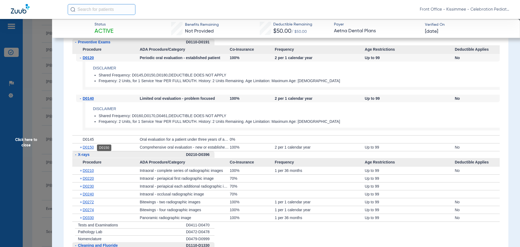
click at [85, 148] on span "D0150" at bounding box center [88, 147] width 11 height 4
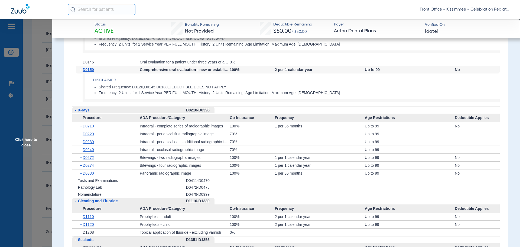
scroll to position [559, 0]
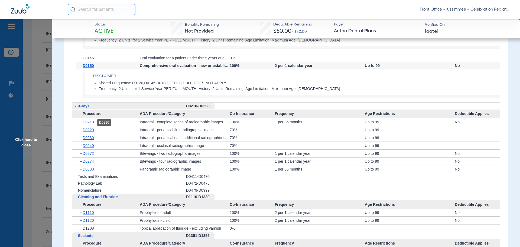
click at [86, 123] on span "D0210" at bounding box center [88, 122] width 11 height 4
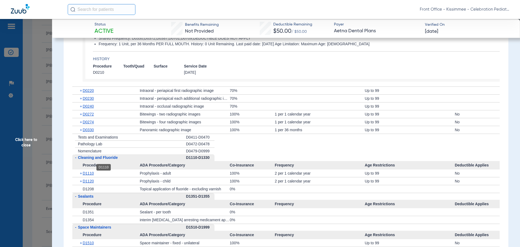
scroll to position [668, 0]
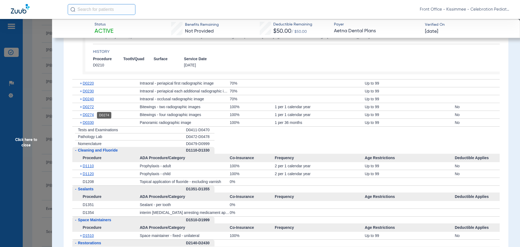
click at [87, 114] on span "D0274" at bounding box center [88, 114] width 11 height 4
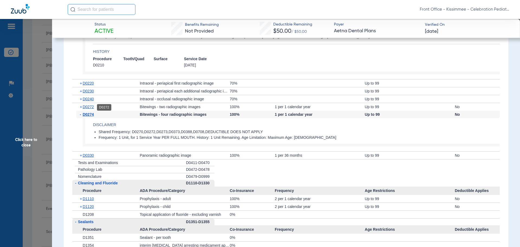
click at [88, 108] on span "D0272" at bounding box center [88, 107] width 11 height 4
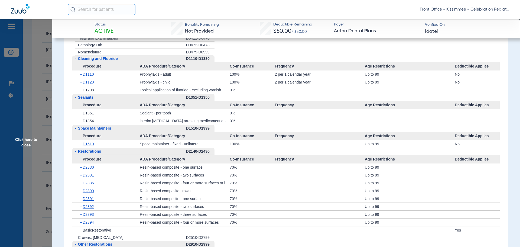
scroll to position [830, 0]
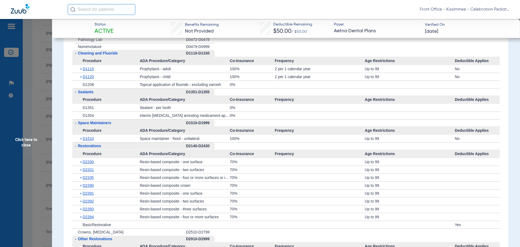
click at [25, 157] on span "Click here to close" at bounding box center [26, 142] width 52 height 247
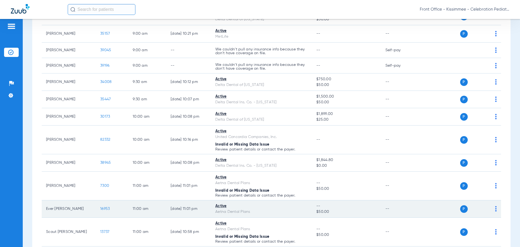
click at [105, 208] on span "16953" at bounding box center [104, 209] width 9 height 4
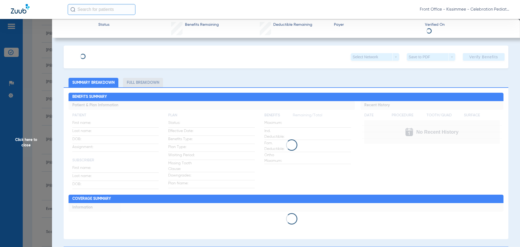
click at [148, 82] on li "Full Breakdown" at bounding box center [143, 82] width 40 height 9
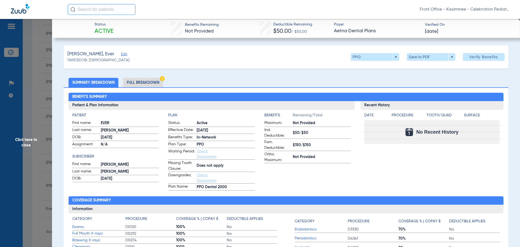
click at [147, 80] on li "Full Breakdown" at bounding box center [143, 82] width 40 height 9
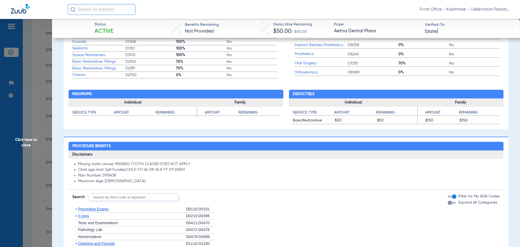
scroll to position [271, 0]
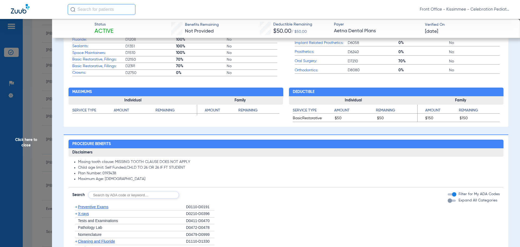
click at [448, 200] on mat-slide-toggle "Expand All Categories" at bounding box center [473, 200] width 50 height 6
click at [448, 202] on div "button" at bounding box center [450, 200] width 4 height 4
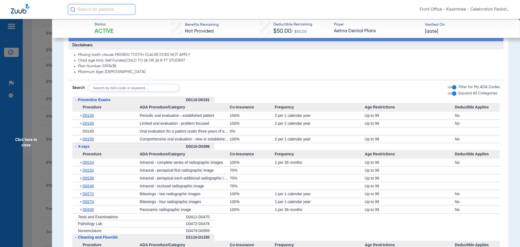
scroll to position [379, 0]
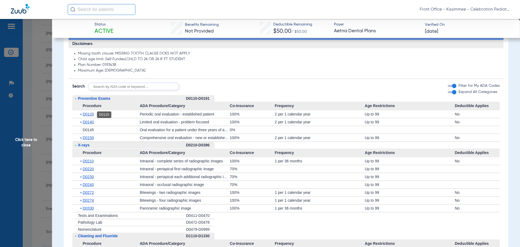
click at [88, 115] on span "D0120" at bounding box center [88, 114] width 11 height 4
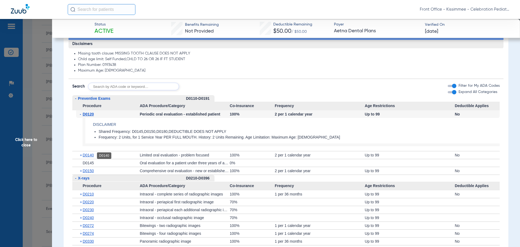
click at [87, 157] on span "D0140" at bounding box center [88, 155] width 11 height 4
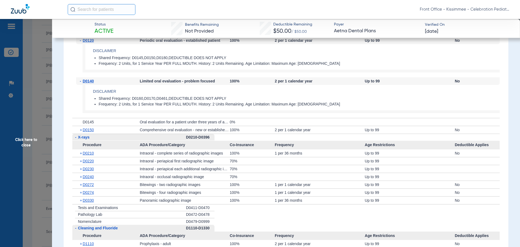
scroll to position [461, 0]
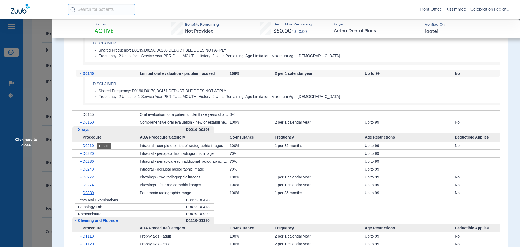
click at [86, 146] on span "D0210" at bounding box center [88, 145] width 11 height 4
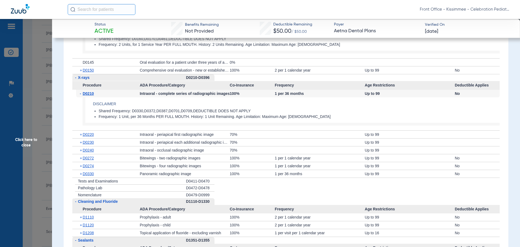
scroll to position [515, 0]
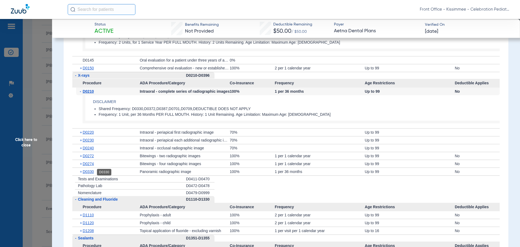
click at [89, 173] on span "D0330" at bounding box center [88, 171] width 11 height 4
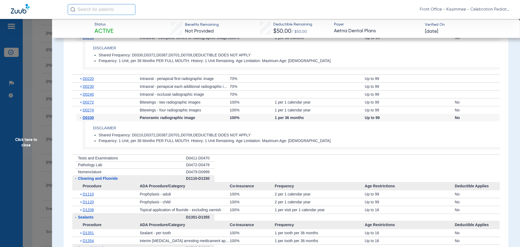
scroll to position [569, 0]
click at [84, 109] on span "D0274" at bounding box center [88, 109] width 11 height 4
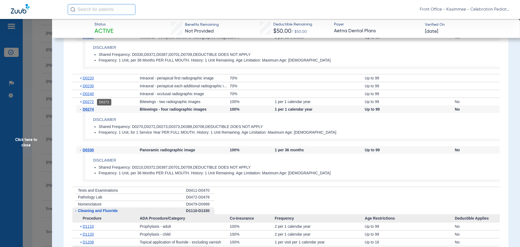
click at [88, 102] on span "D0272" at bounding box center [88, 101] width 11 height 4
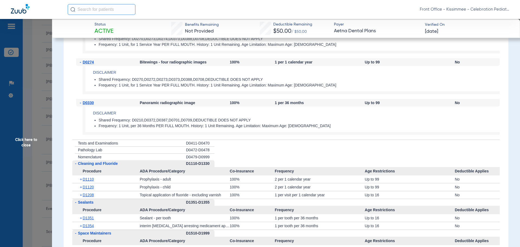
scroll to position [650, 0]
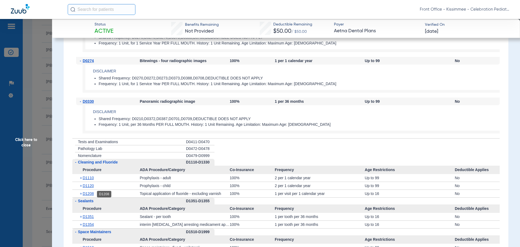
click at [86, 194] on span "D1208" at bounding box center [88, 193] width 11 height 4
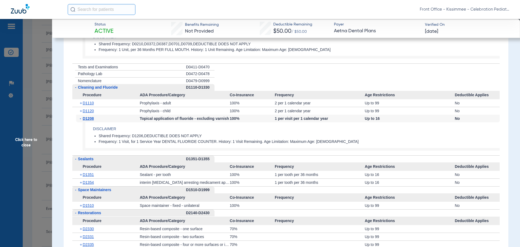
scroll to position [732, 0]
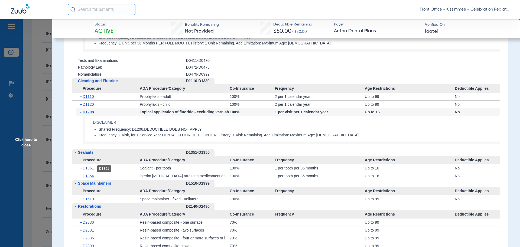
click at [91, 169] on span "D1351" at bounding box center [88, 168] width 11 height 4
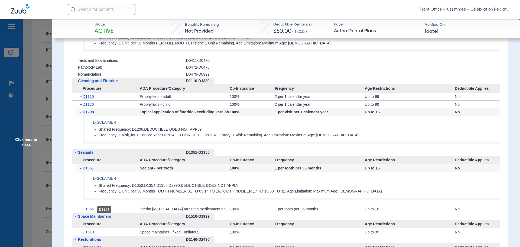
click at [88, 210] on span "D1354" at bounding box center [88, 209] width 11 height 4
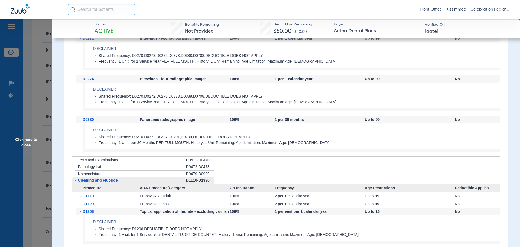
scroll to position [623, 0]
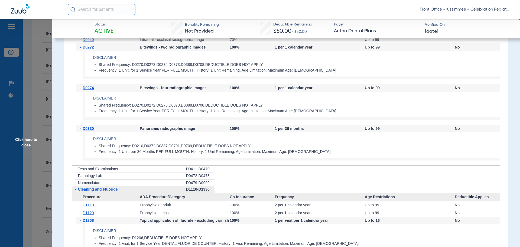
click at [21, 141] on span "Click here to close" at bounding box center [26, 142] width 52 height 247
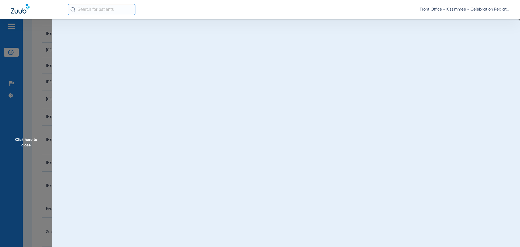
scroll to position [0, 0]
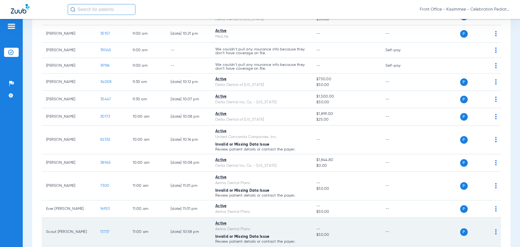
click at [106, 231] on span "13737" at bounding box center [104, 232] width 9 height 4
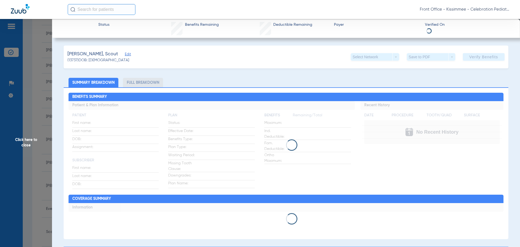
click at [140, 85] on li "Full Breakdown" at bounding box center [143, 82] width 40 height 9
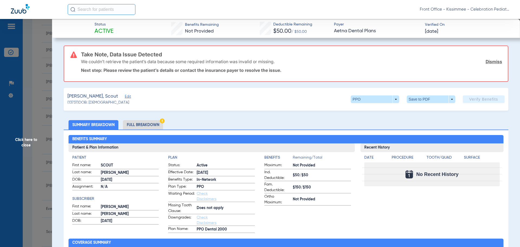
click at [140, 126] on li "Full Breakdown" at bounding box center [143, 124] width 40 height 9
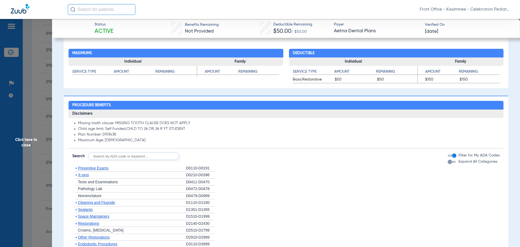
scroll to position [379, 0]
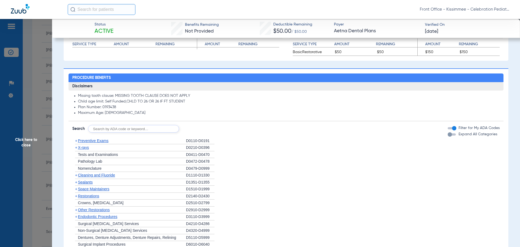
click at [448, 133] on div "button" at bounding box center [450, 134] width 4 height 4
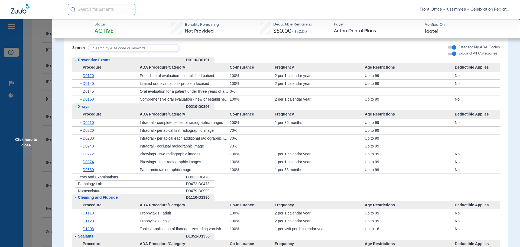
scroll to position [461, 0]
click at [91, 77] on span "D0120" at bounding box center [88, 75] width 11 height 4
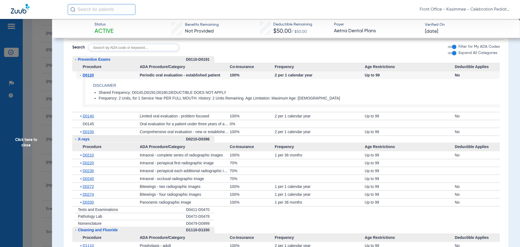
click at [91, 115] on span "D0140" at bounding box center [88, 116] width 11 height 4
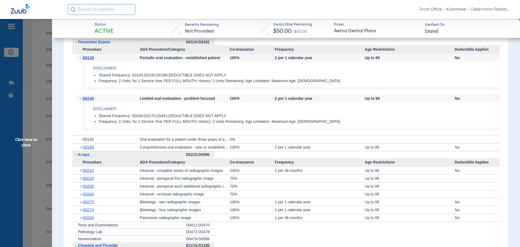
scroll to position [488, 0]
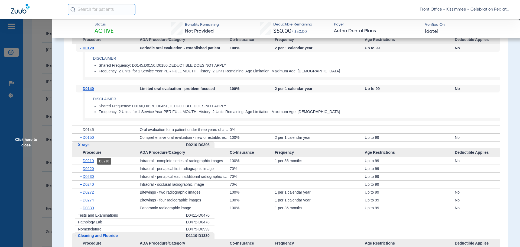
click at [91, 162] on span "D0210" at bounding box center [88, 161] width 11 height 4
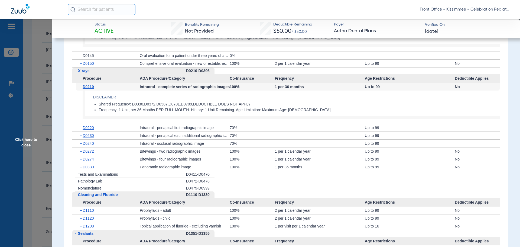
scroll to position [569, 0]
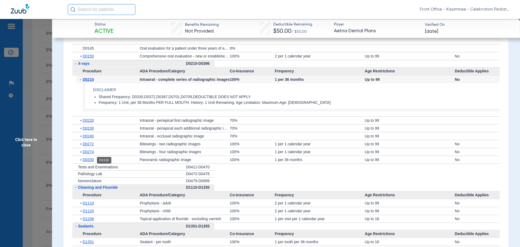
click at [88, 162] on span "D0330" at bounding box center [88, 159] width 11 height 4
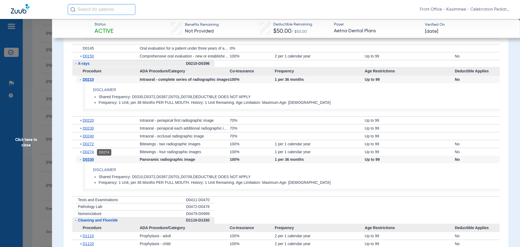
click at [86, 153] on span "D0274" at bounding box center [88, 152] width 11 height 4
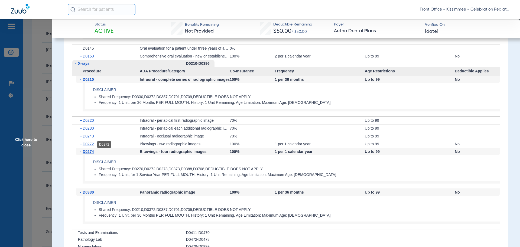
click at [86, 143] on span "D0272" at bounding box center [88, 144] width 11 height 4
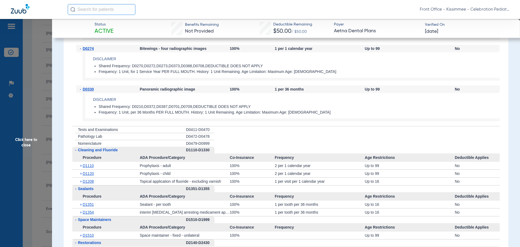
scroll to position [732, 0]
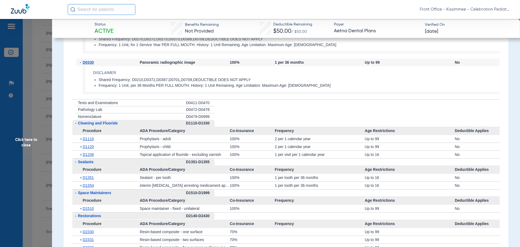
click at [36, 170] on span "Click here to close" at bounding box center [26, 142] width 52 height 247
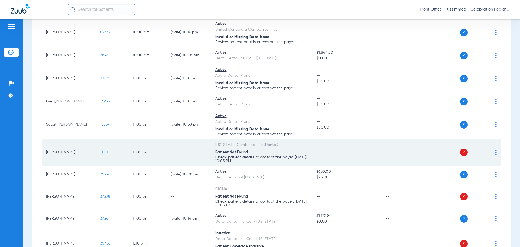
scroll to position [379, 0]
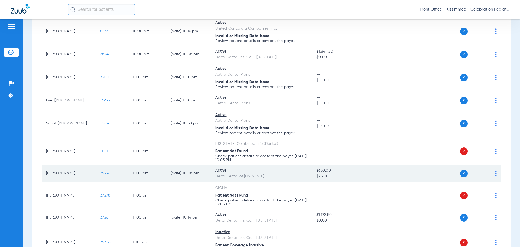
click at [106, 173] on span "35276" at bounding box center [105, 173] width 10 height 4
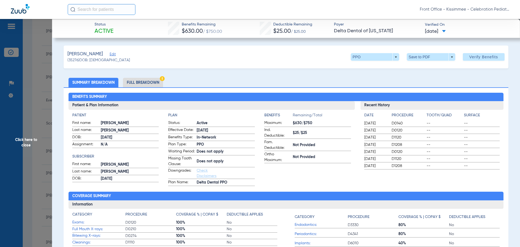
click at [146, 82] on li "Full Breakdown" at bounding box center [143, 82] width 40 height 9
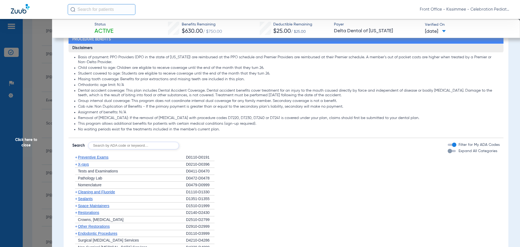
scroll to position [434, 0]
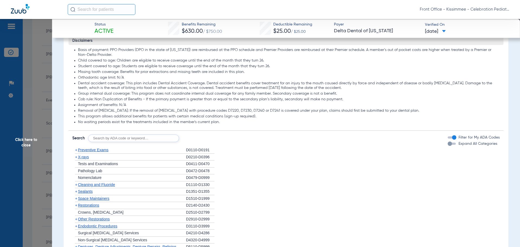
drag, startPoint x: 449, startPoint y: 150, endPoint x: 441, endPoint y: 150, distance: 7.0
click at [449, 145] on div "button" at bounding box center [452, 144] width 8 height 2
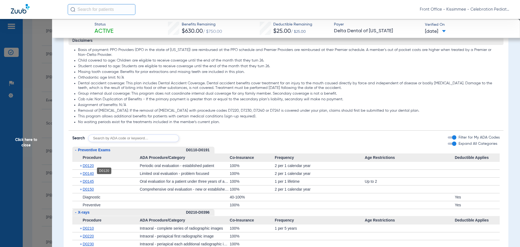
click at [92, 168] on span "D0120" at bounding box center [88, 165] width 11 height 4
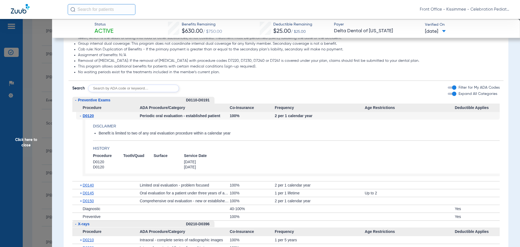
scroll to position [488, 0]
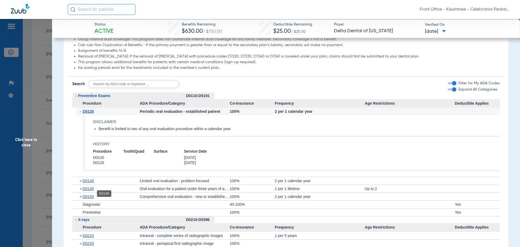
click at [85, 191] on span "D0145" at bounding box center [88, 188] width 11 height 4
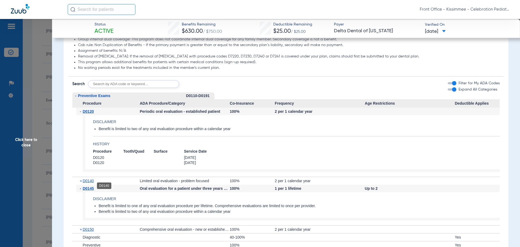
click at [85, 183] on span "D0140" at bounding box center [88, 181] width 11 height 4
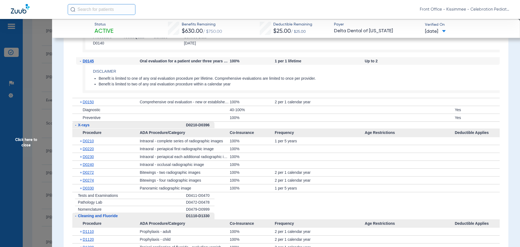
scroll to position [678, 0]
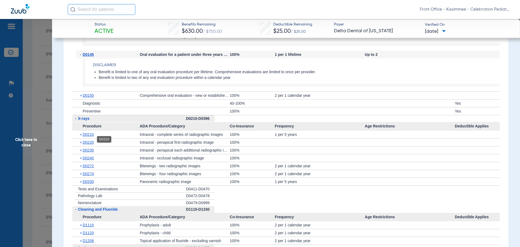
click at [85, 137] on span "D0210" at bounding box center [88, 134] width 11 height 4
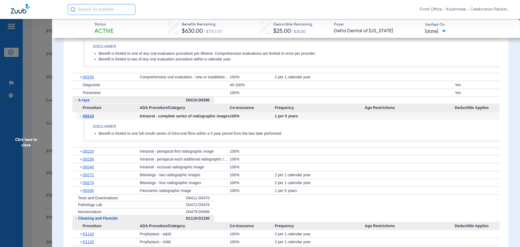
scroll to position [705, 0]
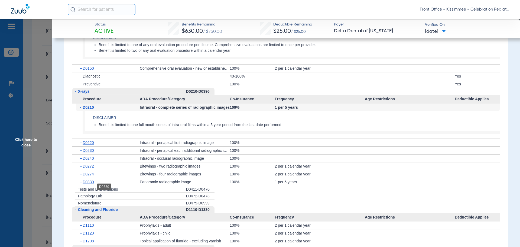
click at [85, 184] on span "D0330" at bounding box center [88, 182] width 11 height 4
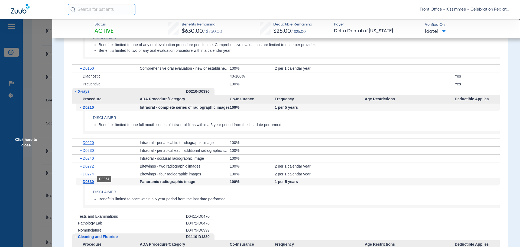
click at [85, 176] on span "D0274" at bounding box center [88, 174] width 11 height 4
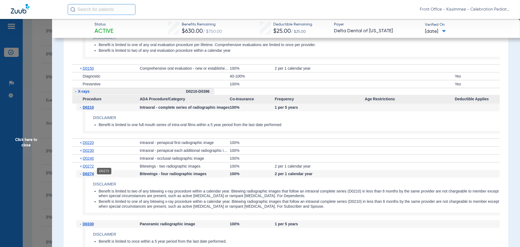
click at [85, 168] on span "D0272" at bounding box center [88, 166] width 11 height 4
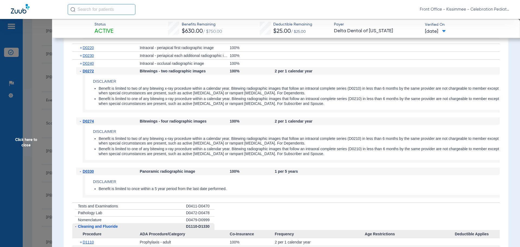
scroll to position [840, 0]
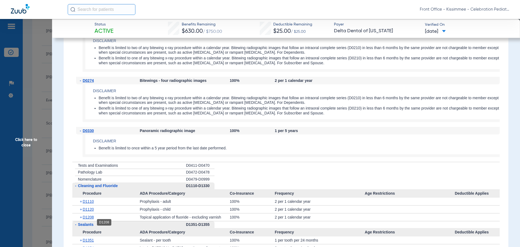
click at [88, 219] on span "D1208" at bounding box center [88, 217] width 11 height 4
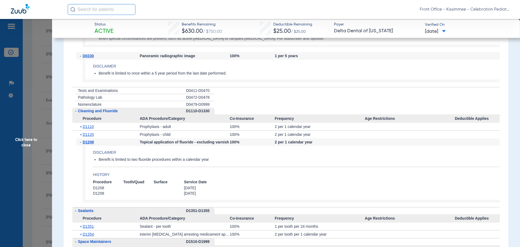
scroll to position [921, 0]
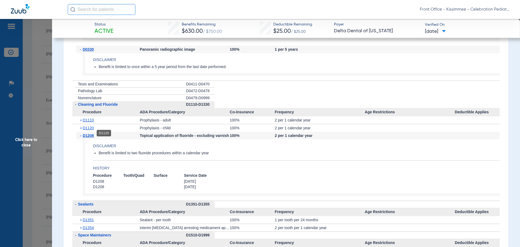
click at [86, 130] on span "D1120" at bounding box center [88, 128] width 11 height 4
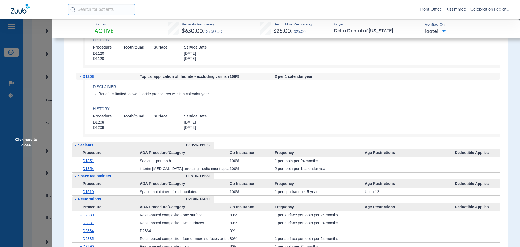
scroll to position [1057, 0]
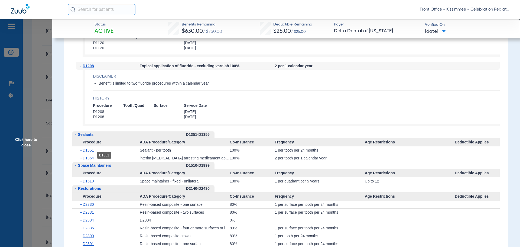
click at [85, 152] on span "D1351" at bounding box center [88, 150] width 11 height 4
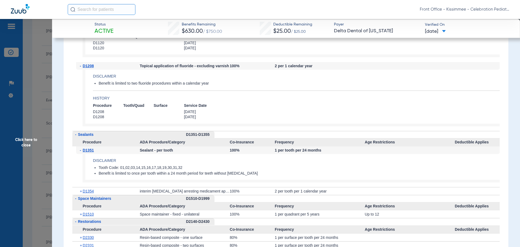
scroll to position [1111, 0]
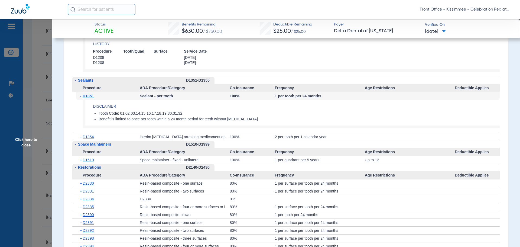
click at [87, 139] on div "+ D1354" at bounding box center [108, 137] width 64 height 8
click at [87, 139] on span "D1354" at bounding box center [88, 137] width 11 height 4
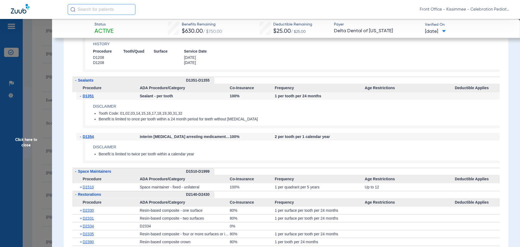
click at [32, 162] on span "Click here to close" at bounding box center [26, 142] width 52 height 247
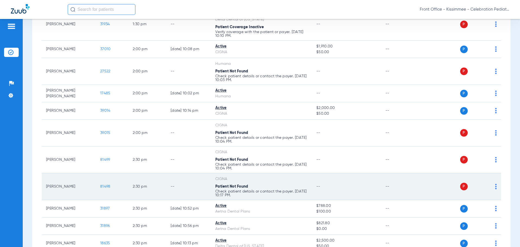
scroll to position [705, 0]
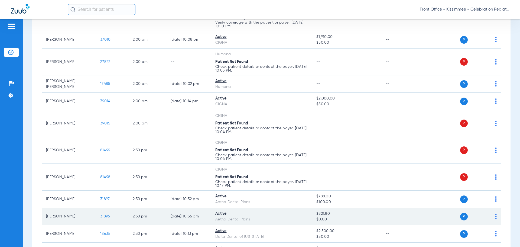
click at [105, 215] on span "31896" at bounding box center [104, 216] width 9 height 4
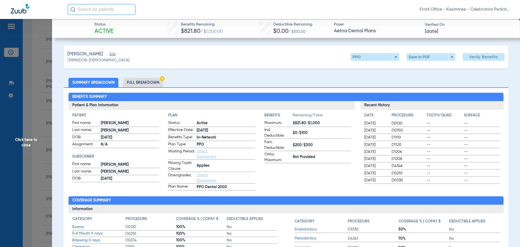
click at [139, 83] on li "Full Breakdown" at bounding box center [143, 82] width 40 height 9
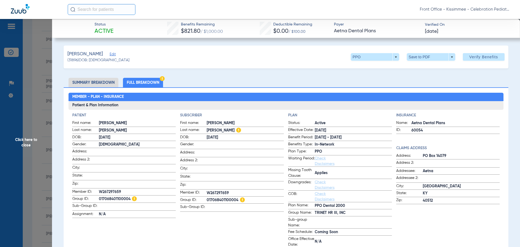
click at [12, 163] on span "Click here to close" at bounding box center [26, 142] width 52 height 247
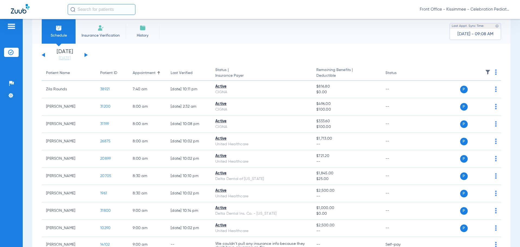
scroll to position [0, 0]
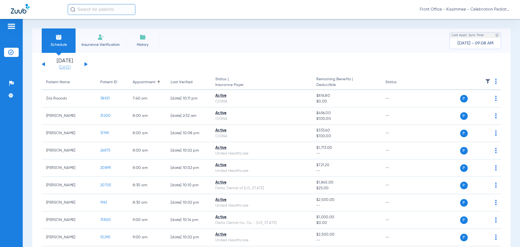
click at [67, 66] on link "[DATE]" at bounding box center [65, 67] width 33 height 5
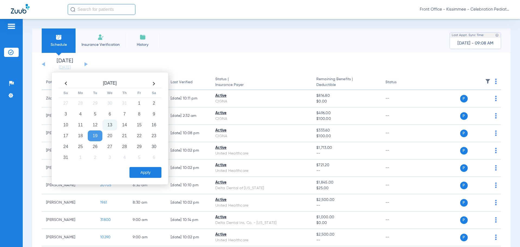
click at [109, 124] on td "13" at bounding box center [109, 125] width 15 height 11
click at [136, 173] on button "Apply" at bounding box center [146, 172] width 32 height 11
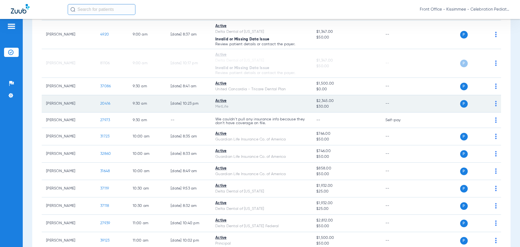
scroll to position [298, 0]
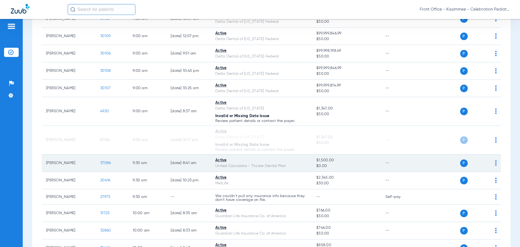
scroll to position [325, 0]
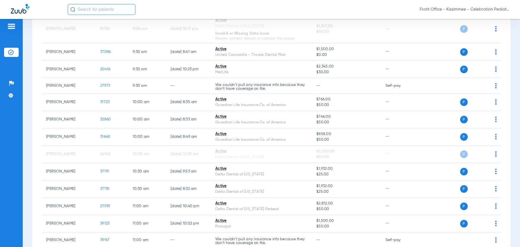
click at [20, 202] on div "Patients Insurance Verification Setup Help Center Settings" at bounding box center [11, 142] width 23 height 247
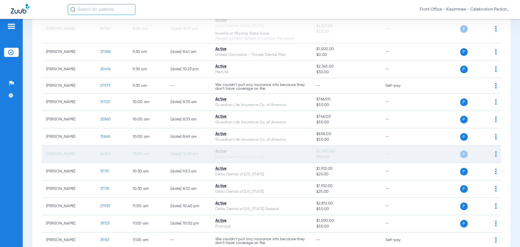
click at [44, 158] on td "Faith Lawson" at bounding box center [69, 154] width 54 height 17
click at [51, 152] on td "Faith Lawson" at bounding box center [69, 154] width 54 height 17
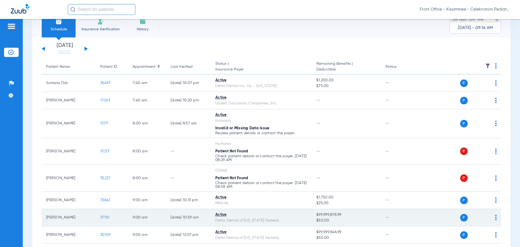
scroll to position [0, 0]
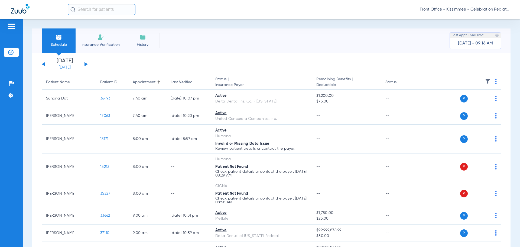
click at [68, 67] on link "[DATE]" at bounding box center [65, 67] width 33 height 5
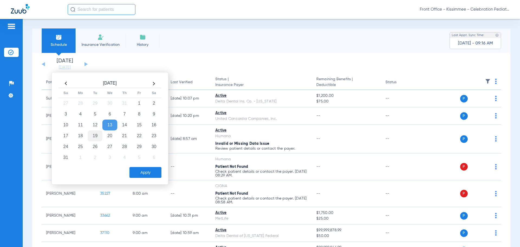
click at [99, 137] on td "19" at bounding box center [95, 135] width 15 height 11
click at [144, 174] on button "Apply" at bounding box center [146, 172] width 32 height 11
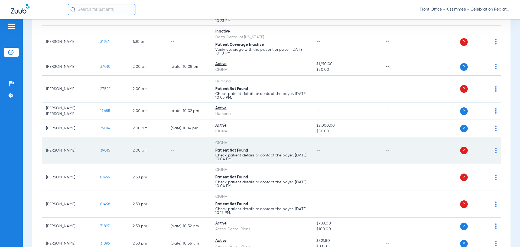
scroll to position [705, 0]
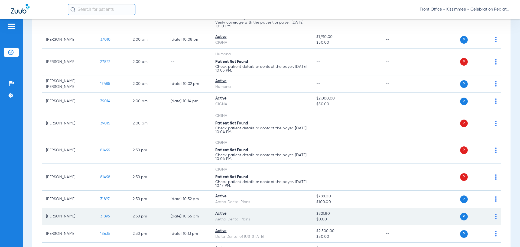
click at [105, 217] on span "31896" at bounding box center [104, 216] width 9 height 4
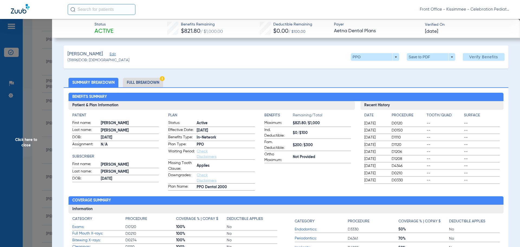
click at [146, 86] on li "Full Breakdown" at bounding box center [143, 82] width 40 height 9
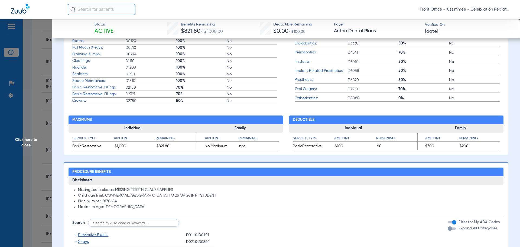
scroll to position [244, 0]
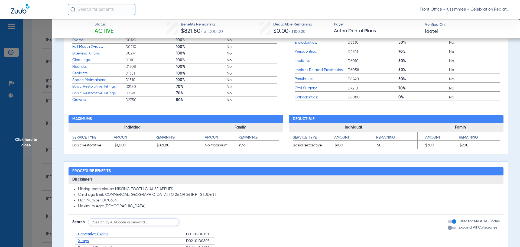
click at [448, 229] on div "button" at bounding box center [450, 227] width 4 height 4
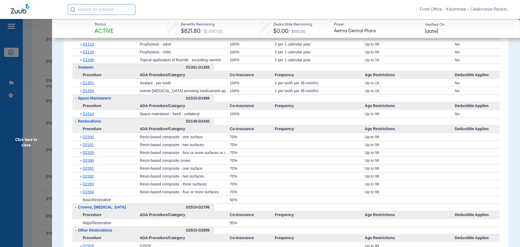
scroll to position [569, 0]
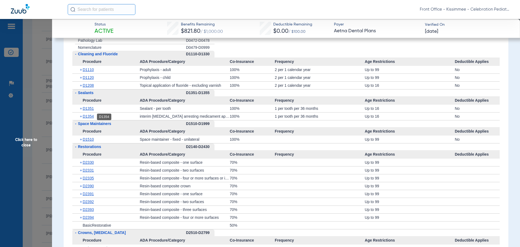
click at [89, 115] on span "D1354" at bounding box center [88, 116] width 11 height 4
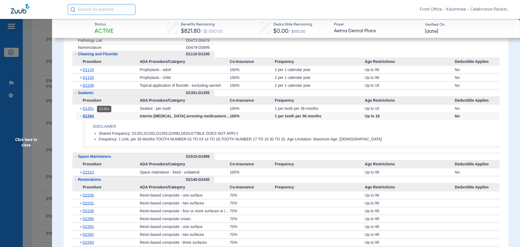
click at [89, 108] on span "D1351" at bounding box center [88, 108] width 11 height 4
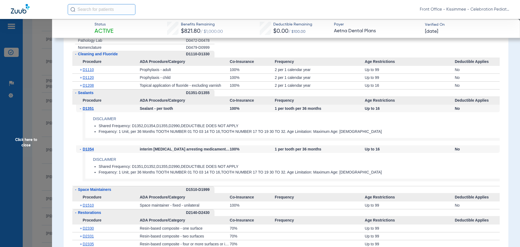
click at [93, 89] on div "+ D1208" at bounding box center [108, 86] width 64 height 8
click at [89, 85] on span "D1208" at bounding box center [88, 85] width 11 height 4
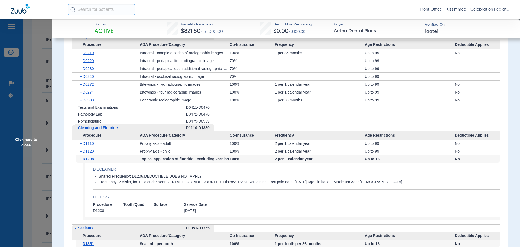
scroll to position [488, 0]
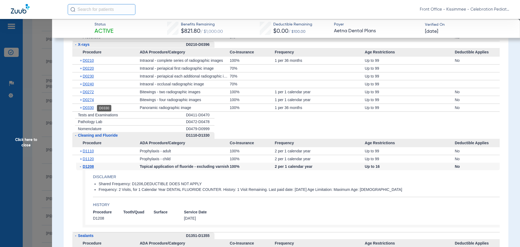
click at [88, 109] on span "D0330" at bounding box center [88, 107] width 11 height 4
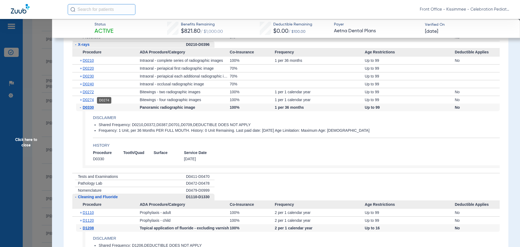
click at [89, 100] on span "D0274" at bounding box center [88, 100] width 11 height 4
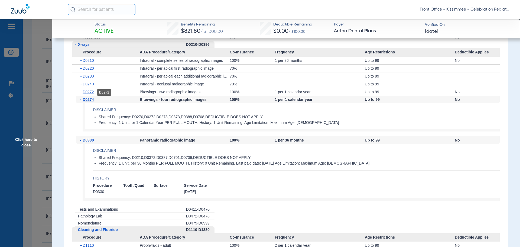
click at [88, 93] on span "D0272" at bounding box center [88, 92] width 11 height 4
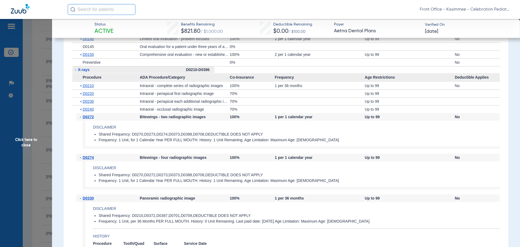
scroll to position [407, 0]
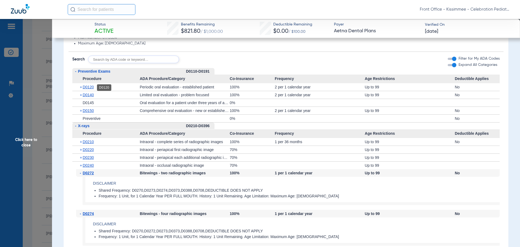
click at [88, 89] on span "D0120" at bounding box center [88, 87] width 11 height 4
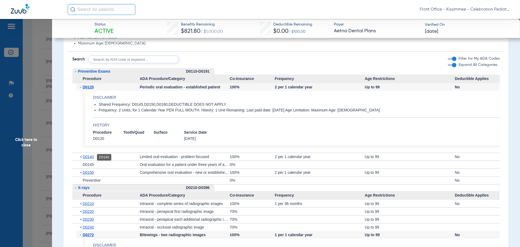
click at [88, 157] on span "D0140" at bounding box center [88, 156] width 11 height 4
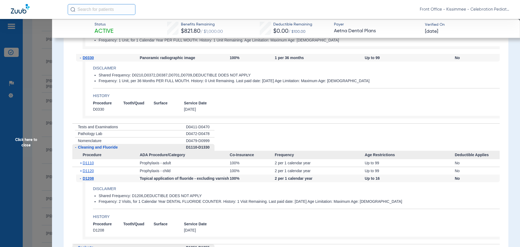
scroll to position [705, 0]
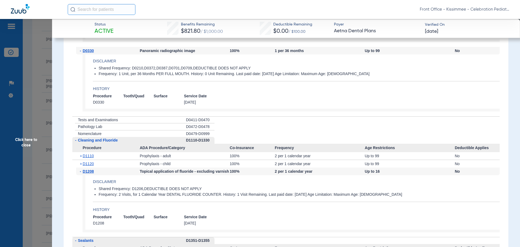
click at [36, 143] on span "Click here to close" at bounding box center [26, 142] width 52 height 247
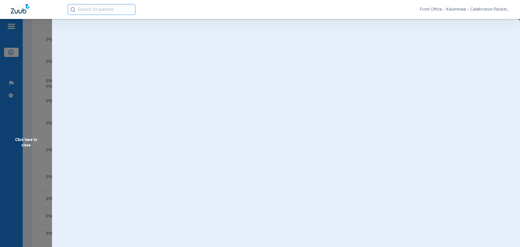
scroll to position [0, 0]
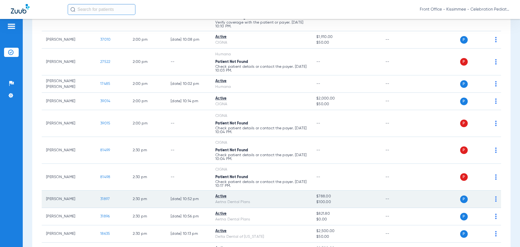
click at [108, 198] on span "31897" at bounding box center [104, 199] width 9 height 4
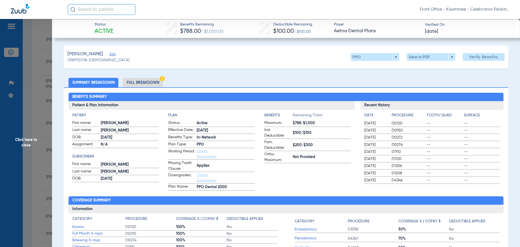
click at [141, 81] on li "Full Breakdown" at bounding box center [143, 82] width 40 height 9
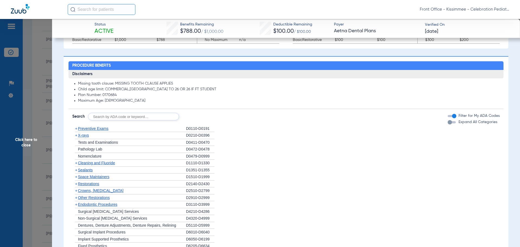
scroll to position [379, 0]
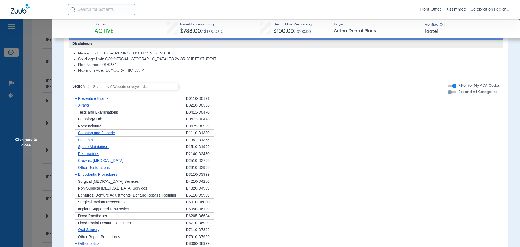
click at [448, 92] on div "button" at bounding box center [450, 92] width 4 height 4
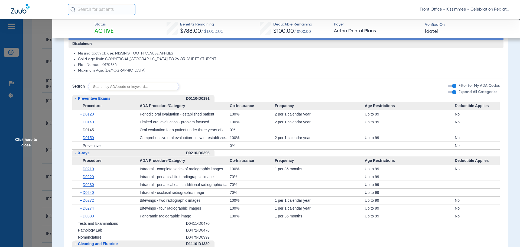
click at [91, 116] on span "D0120" at bounding box center [88, 114] width 11 height 4
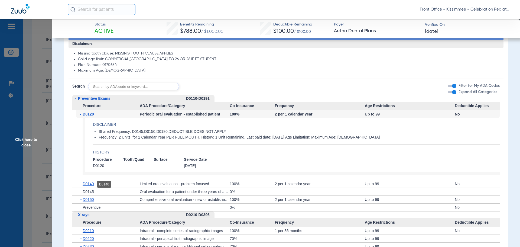
click at [87, 186] on span "D0140" at bounding box center [88, 184] width 11 height 4
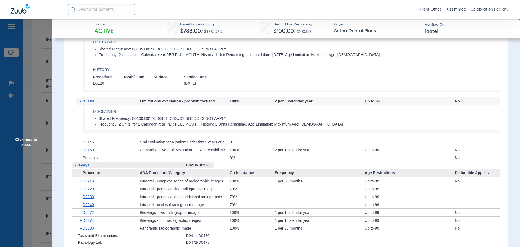
scroll to position [488, 0]
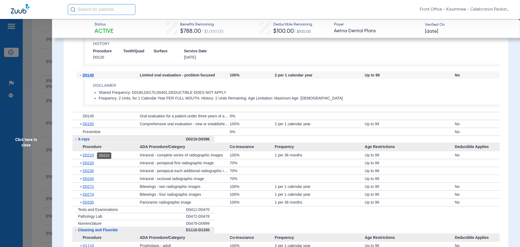
click at [91, 157] on span "D0210" at bounding box center [88, 155] width 11 height 4
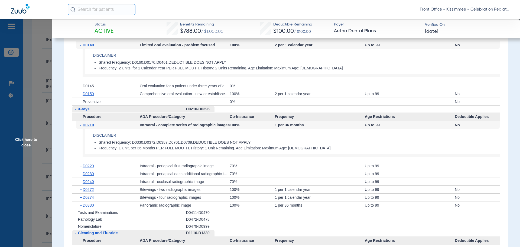
scroll to position [569, 0]
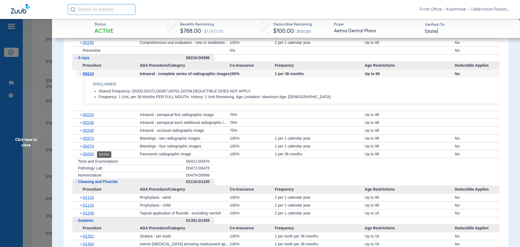
click at [92, 154] on span "D0330" at bounding box center [88, 154] width 11 height 4
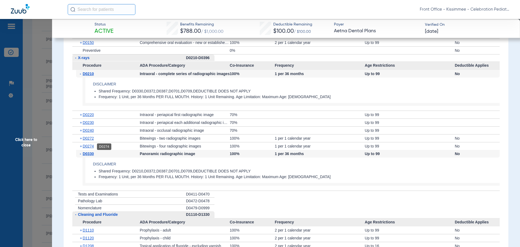
click at [90, 147] on span "D0274" at bounding box center [88, 146] width 11 height 4
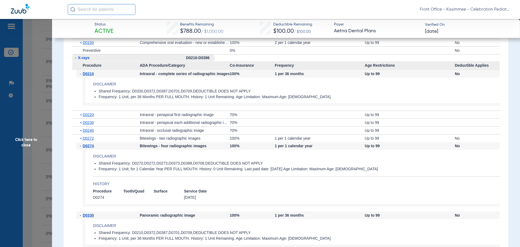
click at [89, 140] on span "D0272" at bounding box center [88, 138] width 11 height 4
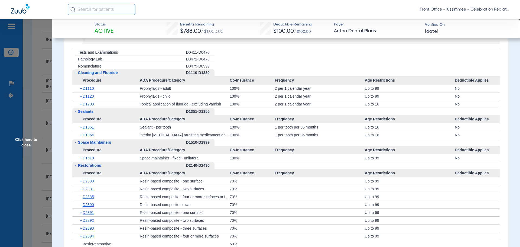
scroll to position [840, 0]
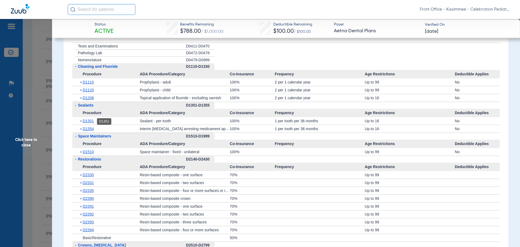
click at [87, 122] on span "D1351" at bounding box center [88, 121] width 11 height 4
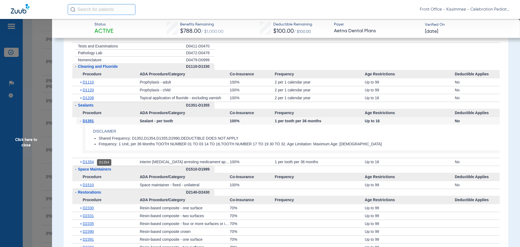
click at [90, 162] on span "D1354" at bounding box center [88, 162] width 11 height 4
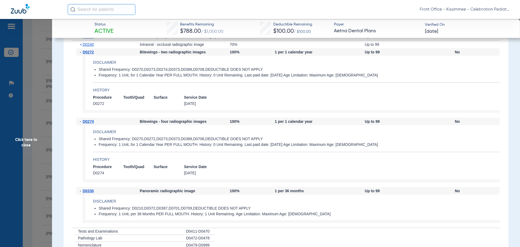
scroll to position [678, 0]
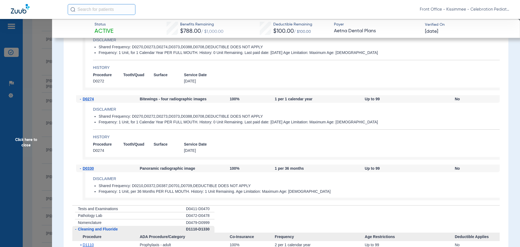
click at [32, 146] on span "Click here to close" at bounding box center [26, 142] width 52 height 247
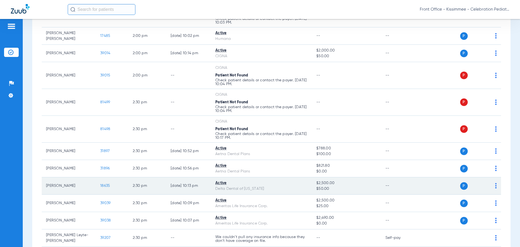
scroll to position [759, 0]
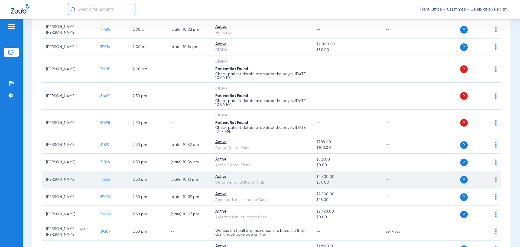
click at [105, 179] on span "18635" at bounding box center [105, 180] width 10 height 4
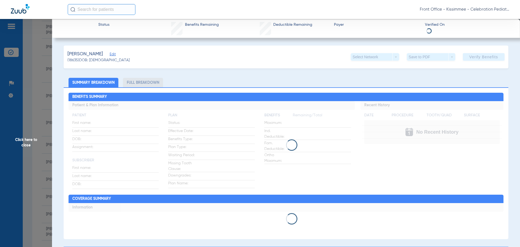
click at [134, 85] on li "Full Breakdown" at bounding box center [143, 82] width 40 height 9
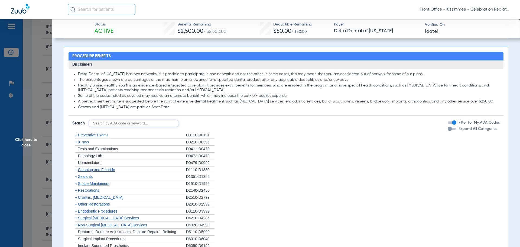
scroll to position [379, 0]
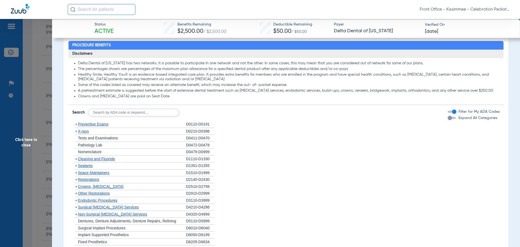
click at [448, 119] on div "button" at bounding box center [450, 118] width 4 height 4
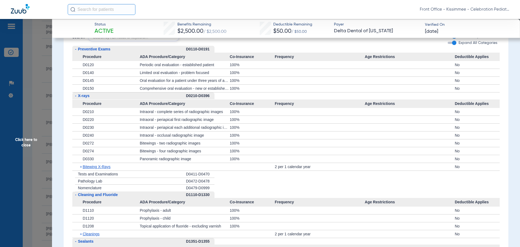
scroll to position [434, 0]
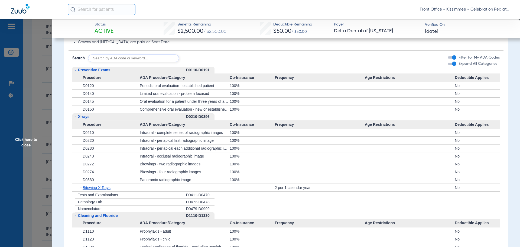
click at [62, 163] on app-member-insurance-verification-view "Status Active Benefits Remaining $2,500.00 / $2,500.00 Deductible Remaining $50…" at bounding box center [286, 235] width 468 height 1301
click at [28, 170] on span "Click here to close" at bounding box center [26, 142] width 52 height 247
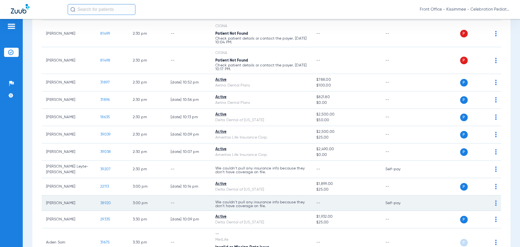
scroll to position [840, 0]
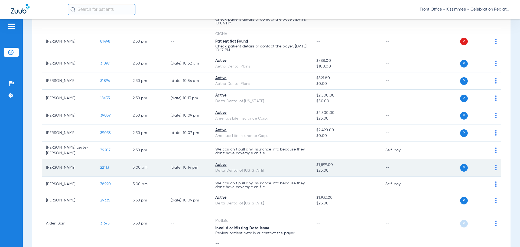
click at [106, 167] on span "22113" at bounding box center [104, 168] width 9 height 4
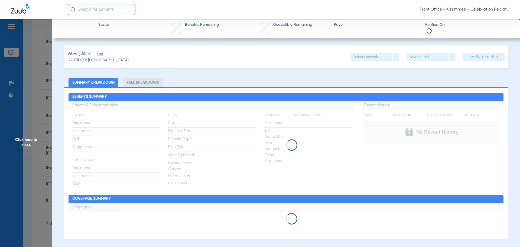
click at [144, 85] on li "Full Breakdown" at bounding box center [143, 82] width 40 height 9
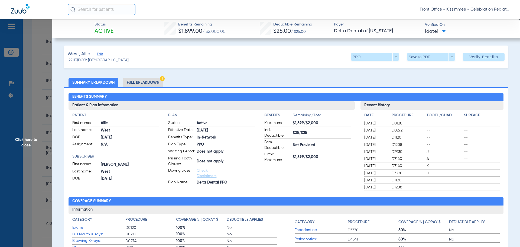
click at [130, 84] on li "Full Breakdown" at bounding box center [143, 82] width 40 height 9
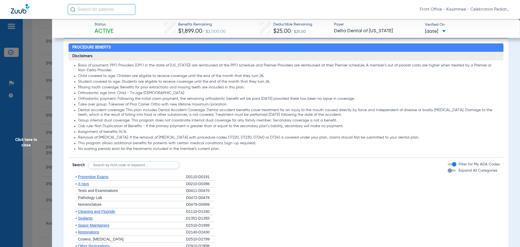
scroll to position [434, 0]
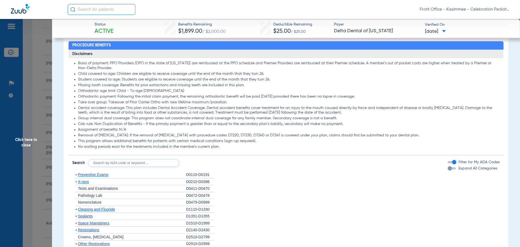
click at [448, 170] on div "button" at bounding box center [450, 168] width 4 height 4
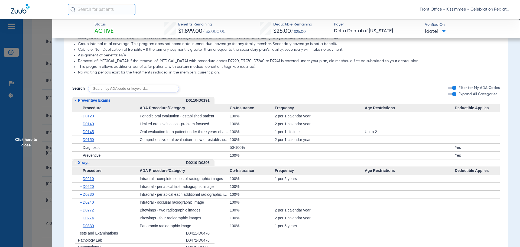
scroll to position [515, 0]
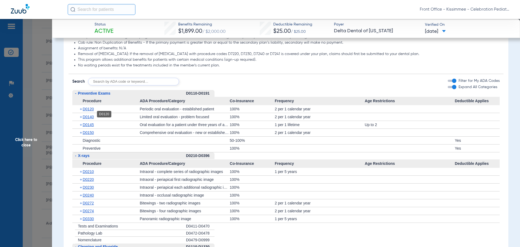
click at [88, 111] on span "D0120" at bounding box center [88, 109] width 11 height 4
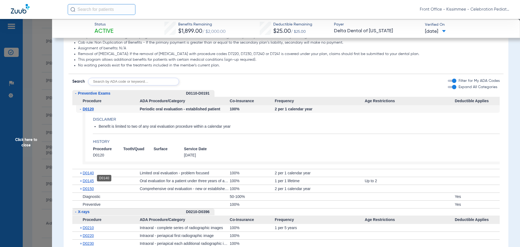
click at [89, 175] on span "D0140" at bounding box center [88, 173] width 11 height 4
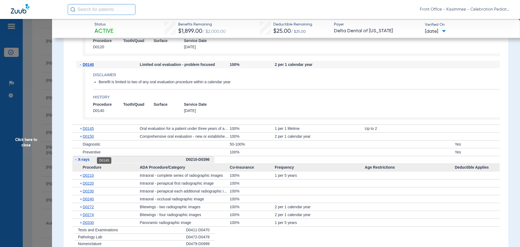
scroll to position [623, 0]
click at [87, 140] on div "+ D0150" at bounding box center [108, 136] width 64 height 8
click at [87, 138] on span "D0150" at bounding box center [88, 136] width 11 height 4
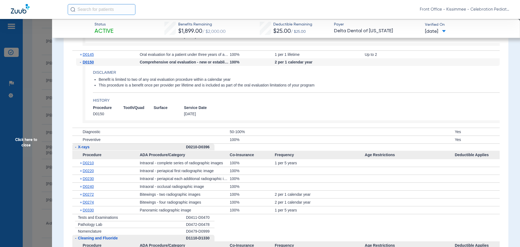
scroll to position [705, 0]
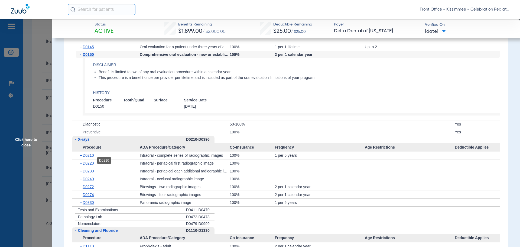
click at [87, 157] on span "D0210" at bounding box center [88, 155] width 11 height 4
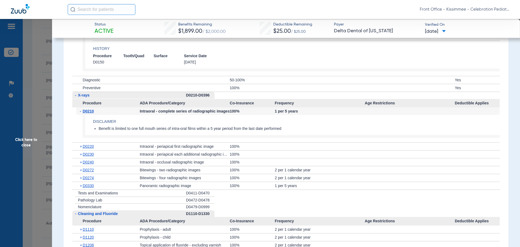
scroll to position [759, 0]
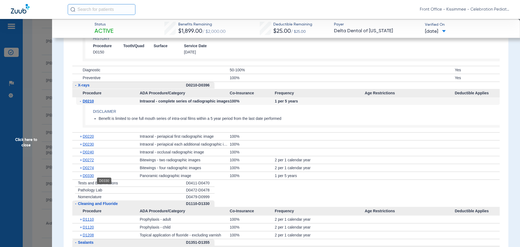
click at [86, 178] on span "D0330" at bounding box center [88, 175] width 11 height 4
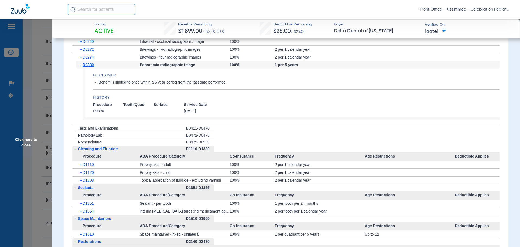
scroll to position [894, 0]
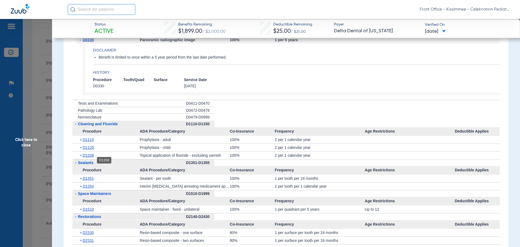
click at [86, 157] on span "D1208" at bounding box center [88, 155] width 11 height 4
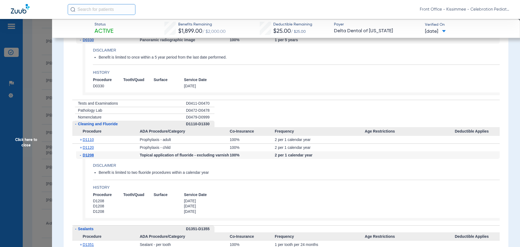
scroll to position [949, 0]
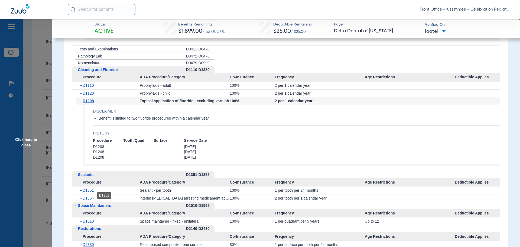
click at [88, 192] on span "D1351" at bounding box center [88, 190] width 11 height 4
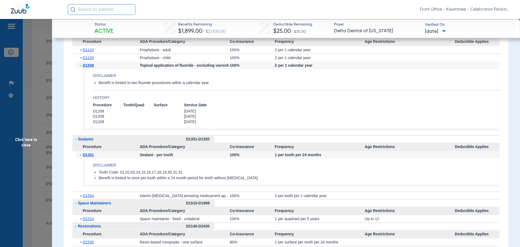
scroll to position [1003, 0]
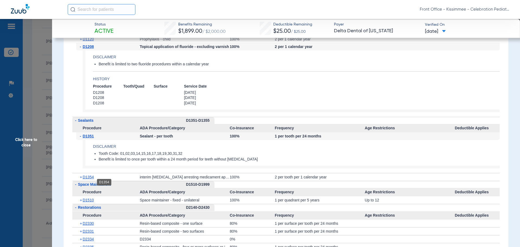
click at [88, 179] on span "D1354" at bounding box center [88, 177] width 11 height 4
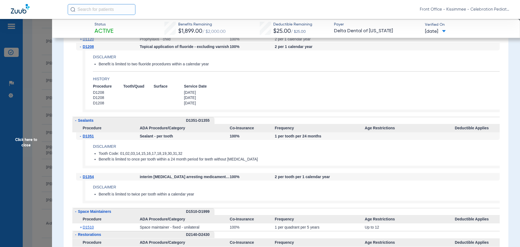
click at [30, 141] on span "Click here to close" at bounding box center [26, 142] width 52 height 247
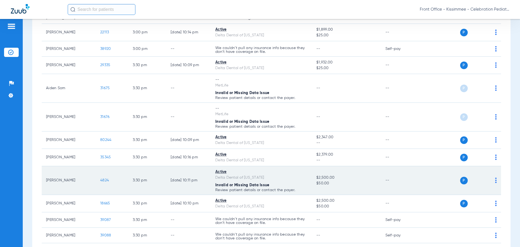
scroll to position [976, 0]
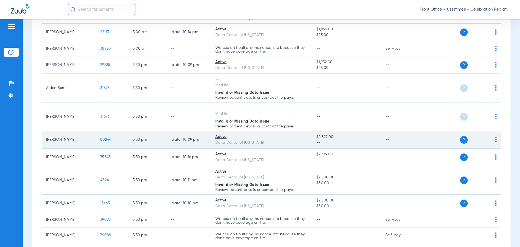
click at [106, 138] on span "80244" at bounding box center [105, 140] width 11 height 4
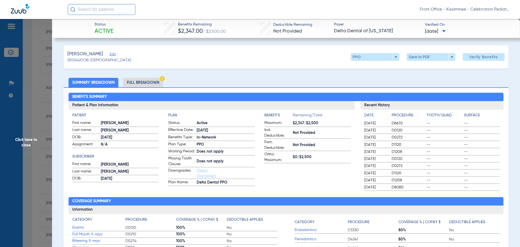
click at [137, 80] on li "Full Breakdown" at bounding box center [143, 82] width 40 height 9
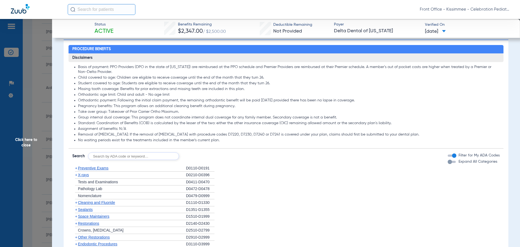
scroll to position [515, 0]
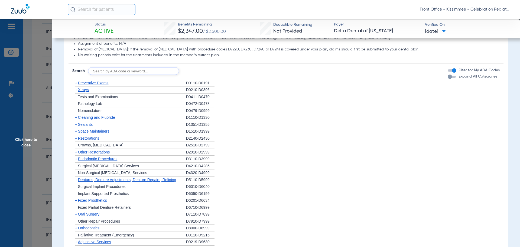
click at [448, 79] on div "button" at bounding box center [450, 77] width 4 height 4
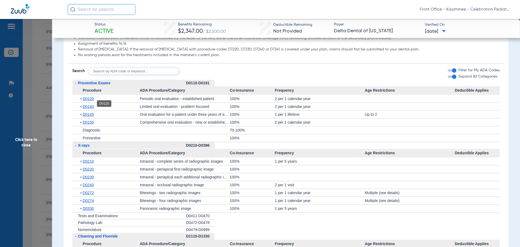
click at [92, 101] on span "D0120" at bounding box center [88, 98] width 11 height 4
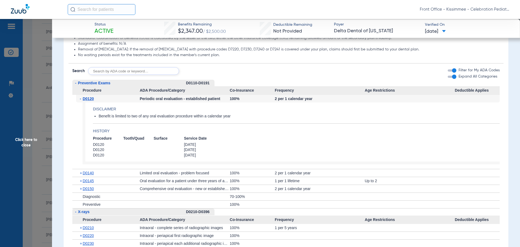
click at [89, 177] on div "+ D0140" at bounding box center [108, 173] width 64 height 8
click at [89, 175] on span "D0140" at bounding box center [88, 173] width 11 height 4
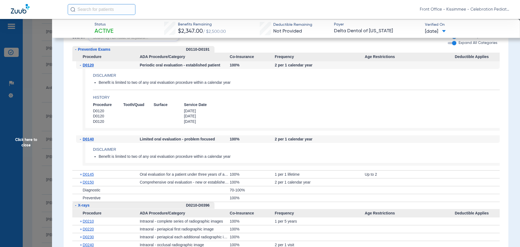
scroll to position [596, 0]
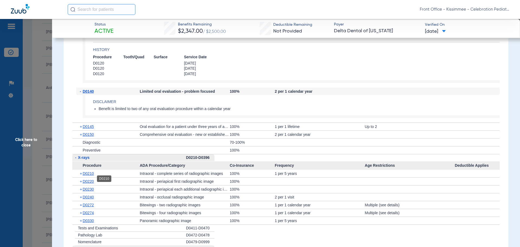
click at [89, 176] on span "D0210" at bounding box center [88, 173] width 11 height 4
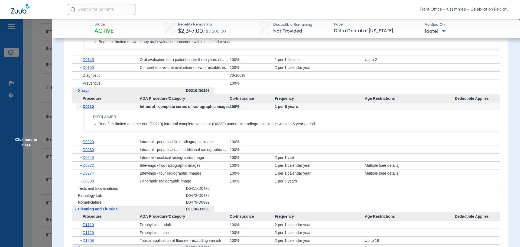
scroll to position [678, 0]
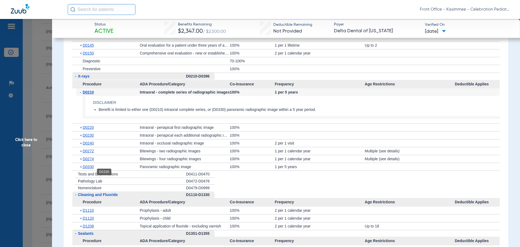
click at [85, 169] on span "D0330" at bounding box center [88, 167] width 11 height 4
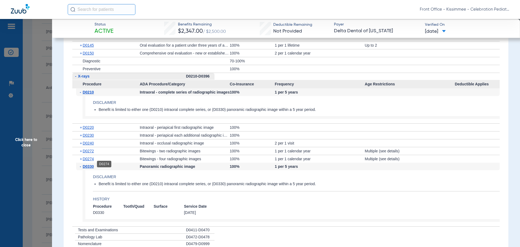
click at [84, 161] on span "D0274" at bounding box center [88, 159] width 11 height 4
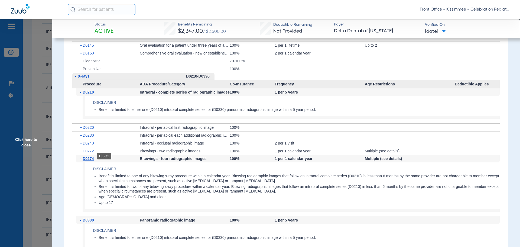
click at [85, 153] on span "D0272" at bounding box center [88, 151] width 11 height 4
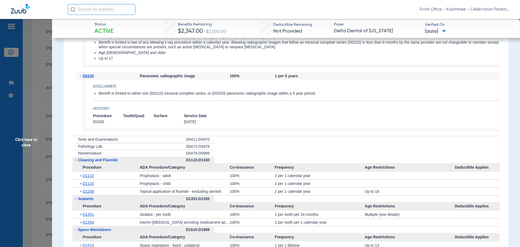
scroll to position [921, 0]
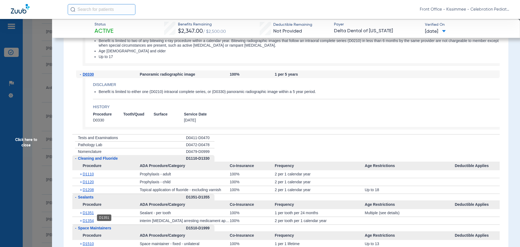
click at [85, 215] on span "D1351" at bounding box center [88, 213] width 11 height 4
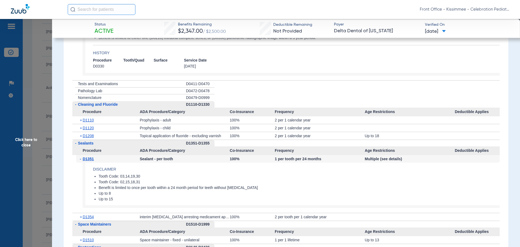
scroll to position [976, 0]
click at [85, 219] on span "D1354" at bounding box center [88, 216] width 11 height 4
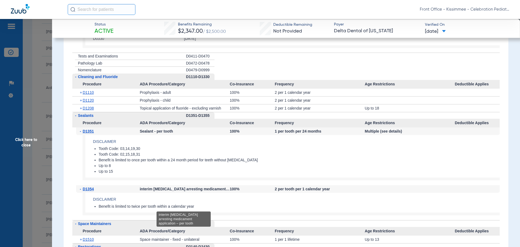
scroll to position [1030, 0]
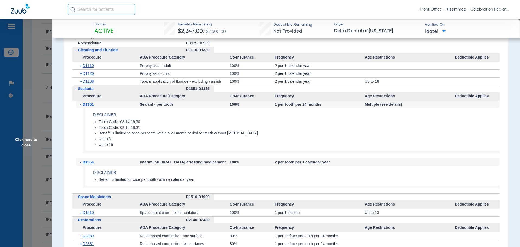
click at [26, 151] on span "Click here to close" at bounding box center [26, 142] width 52 height 247
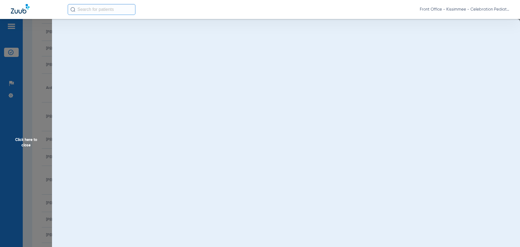
scroll to position [0, 0]
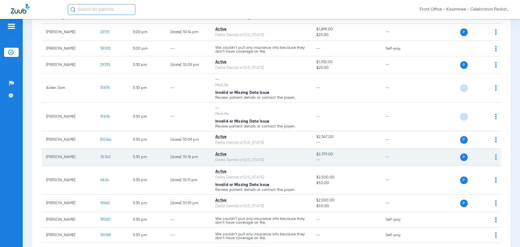
click at [108, 155] on span "35345" at bounding box center [105, 157] width 11 height 4
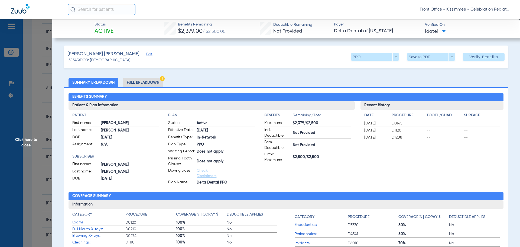
click at [150, 83] on li "Full Breakdown" at bounding box center [143, 82] width 40 height 9
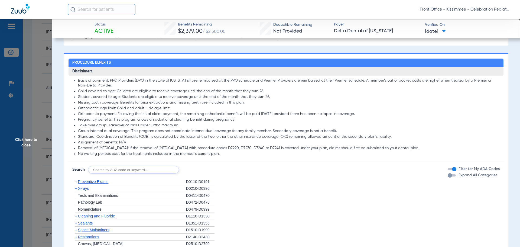
scroll to position [434, 0]
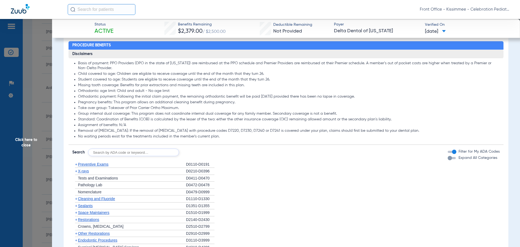
click at [448, 160] on div "button" at bounding box center [450, 158] width 4 height 4
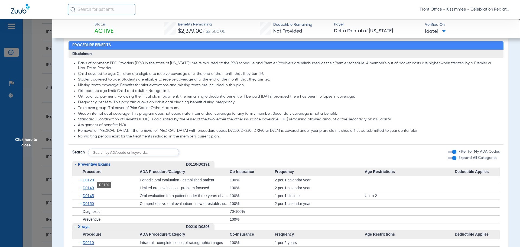
click at [85, 182] on span "D0120" at bounding box center [88, 180] width 11 height 4
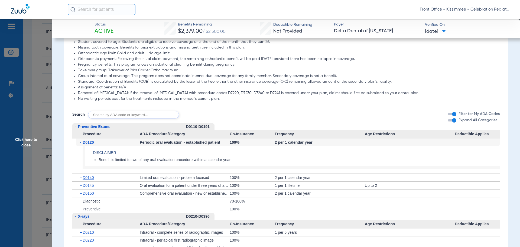
scroll to position [488, 0]
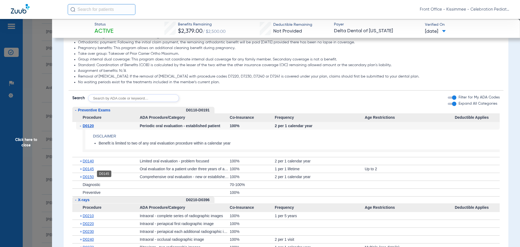
click at [84, 171] on span "D0145" at bounding box center [88, 169] width 11 height 4
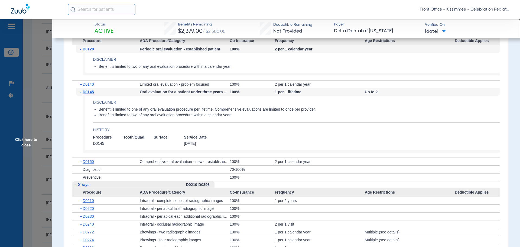
scroll to position [569, 0]
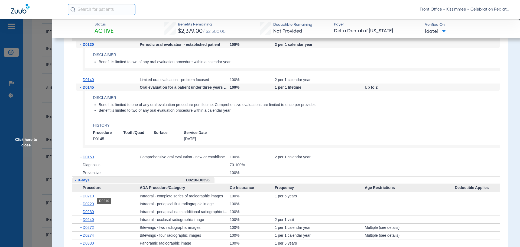
click at [90, 198] on span "D0210" at bounding box center [88, 196] width 11 height 4
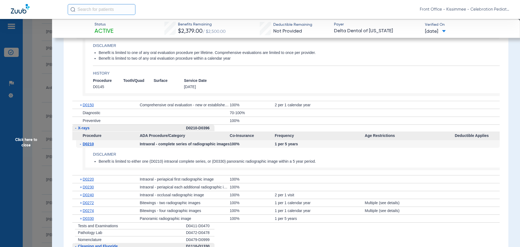
scroll to position [623, 0]
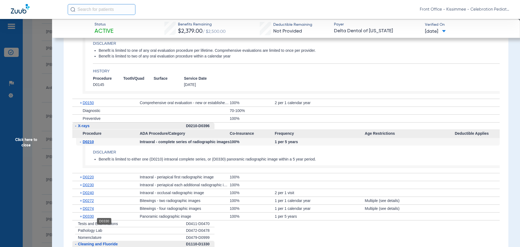
click at [86, 218] on span "D0330" at bounding box center [88, 216] width 11 height 4
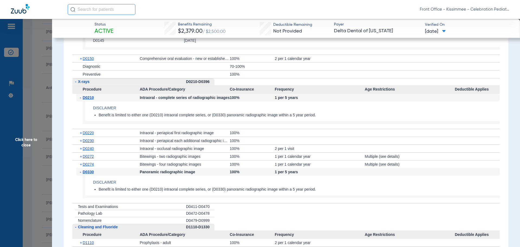
scroll to position [678, 0]
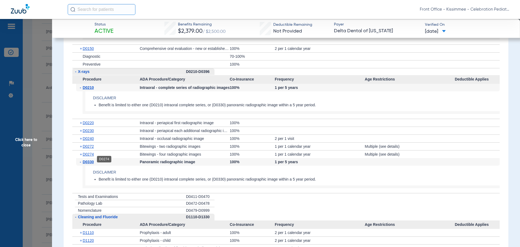
click at [85, 156] on span "D0274" at bounding box center [88, 154] width 11 height 4
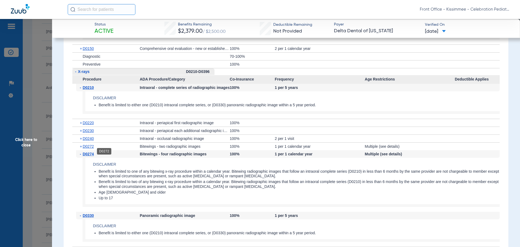
click at [86, 149] on span "D0272" at bounding box center [88, 146] width 11 height 4
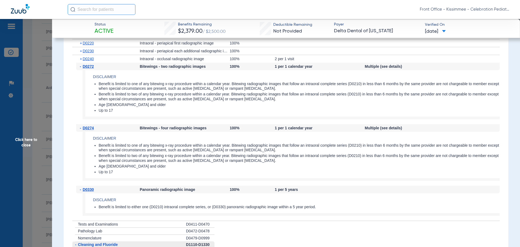
scroll to position [759, 0]
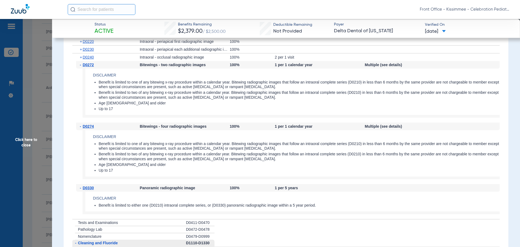
click at [14, 130] on span "Click here to close" at bounding box center [26, 142] width 52 height 247
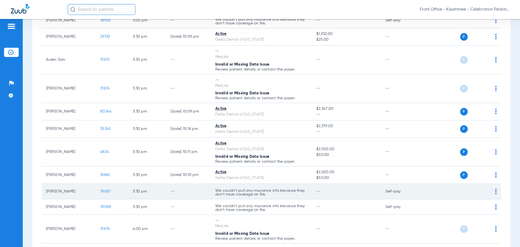
scroll to position [977, 0]
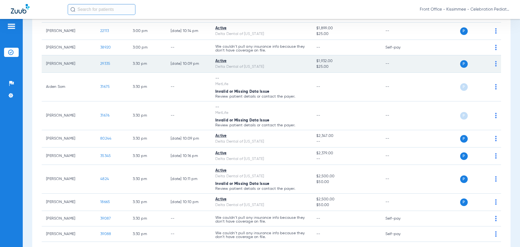
click at [106, 62] on span "29335" at bounding box center [105, 64] width 10 height 4
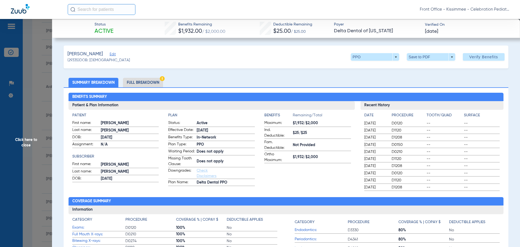
click at [150, 83] on li "Full Breakdown" at bounding box center [143, 82] width 40 height 9
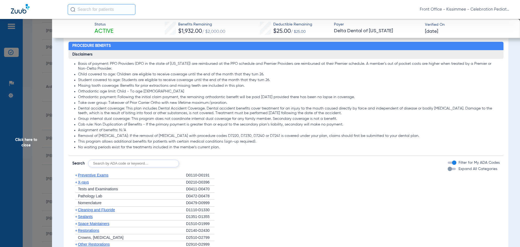
scroll to position [434, 0]
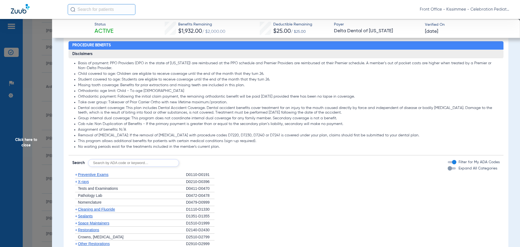
click at [448, 170] on div "button" at bounding box center [450, 168] width 4 height 4
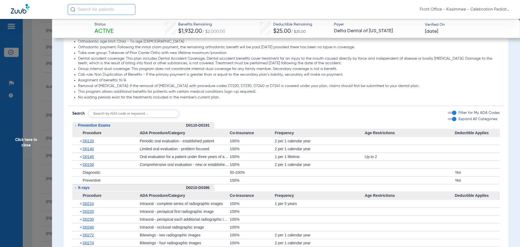
scroll to position [515, 0]
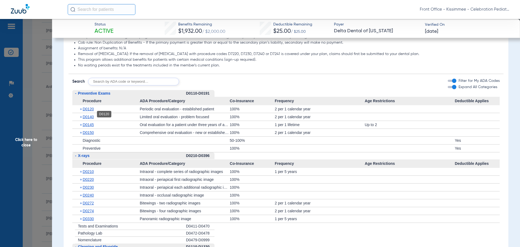
click at [88, 111] on span "D0120" at bounding box center [88, 109] width 11 height 4
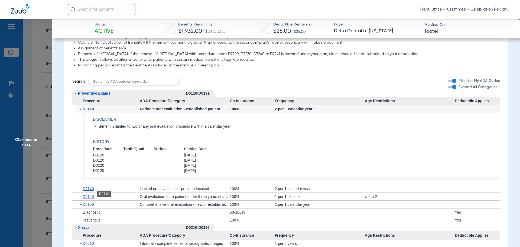
click at [92, 191] on span "D0140" at bounding box center [88, 188] width 11 height 4
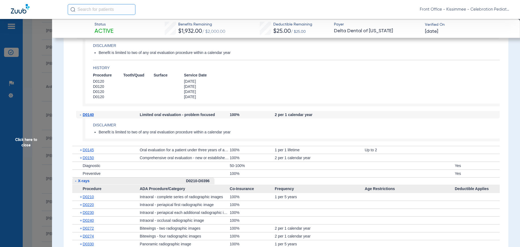
scroll to position [596, 0]
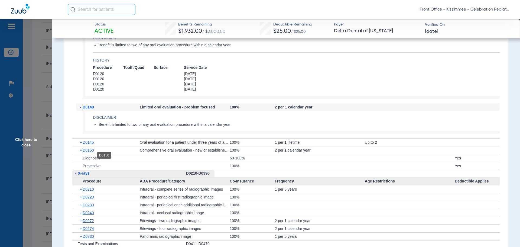
click at [85, 152] on span "D0150" at bounding box center [88, 150] width 11 height 4
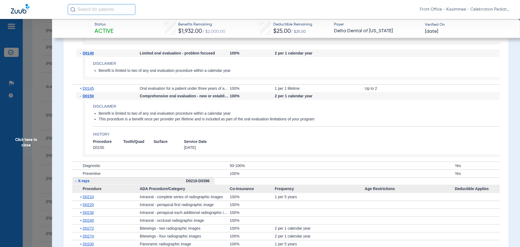
scroll to position [759, 0]
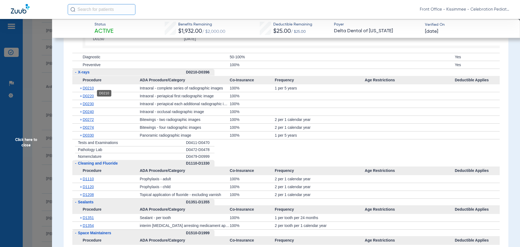
click at [89, 90] on span "D0210" at bounding box center [88, 88] width 11 height 4
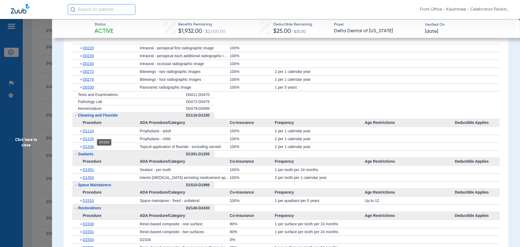
scroll to position [867, 0]
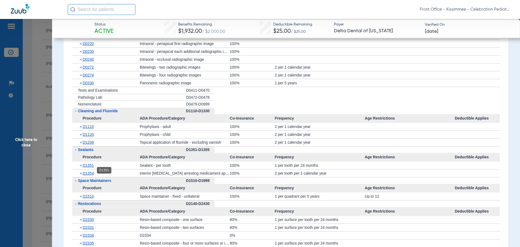
click at [90, 167] on span "D1351" at bounding box center [88, 165] width 11 height 4
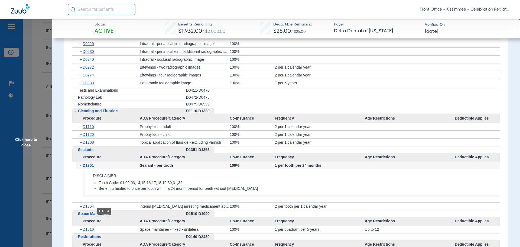
click at [89, 208] on span "D1354" at bounding box center [88, 206] width 11 height 4
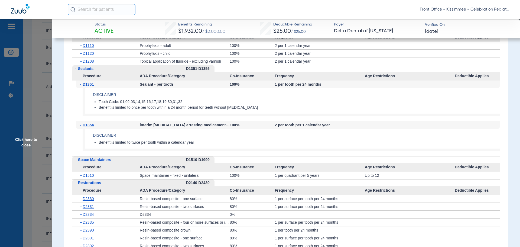
scroll to position [949, 0]
click at [24, 142] on span "Click here to close" at bounding box center [26, 142] width 52 height 247
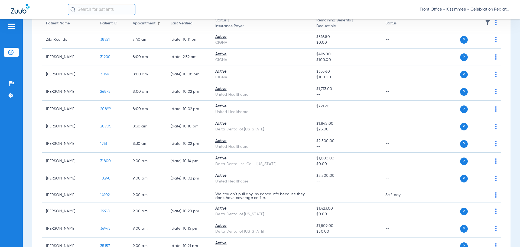
scroll to position [55, 0]
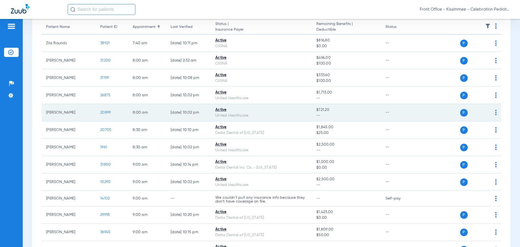
click at [104, 111] on span "20899" at bounding box center [105, 113] width 11 height 4
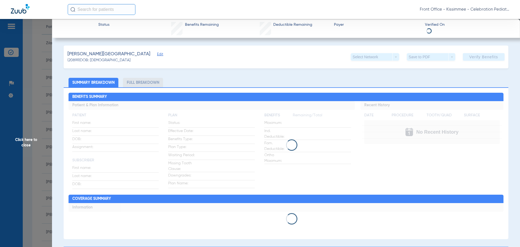
click at [137, 84] on li "Full Breakdown" at bounding box center [143, 82] width 40 height 9
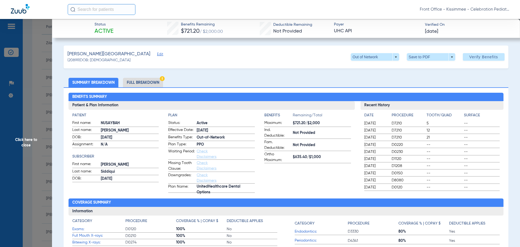
click at [137, 84] on li "Full Breakdown" at bounding box center [143, 82] width 40 height 9
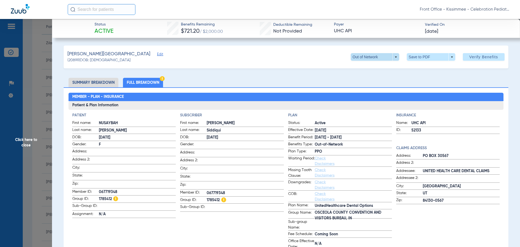
click at [391, 57] on span at bounding box center [375, 57] width 49 height 8
click at [395, 80] on div "PPO Out of Network" at bounding box center [392, 73] width 91 height 24
click at [36, 152] on div at bounding box center [260, 123] width 520 height 247
click at [14, 141] on span "Click here to close" at bounding box center [26, 142] width 52 height 247
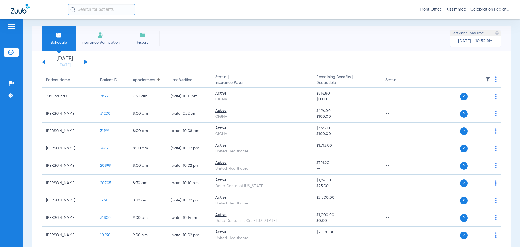
scroll to position [0, 0]
